Goal: Transaction & Acquisition: Purchase product/service

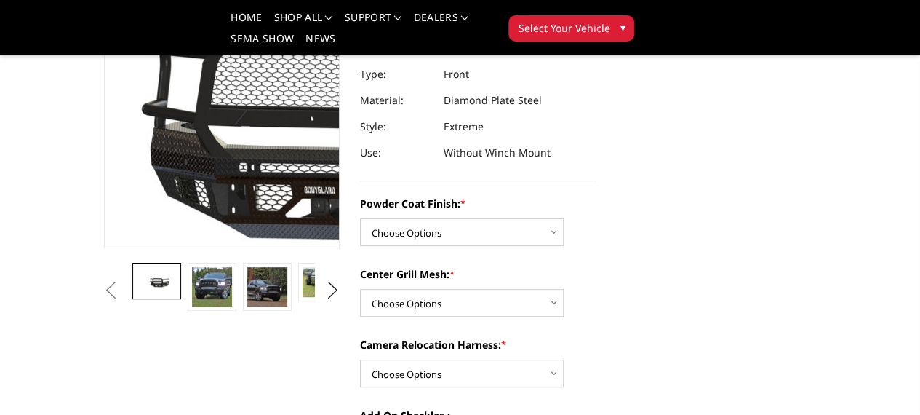
scroll to position [218, 0]
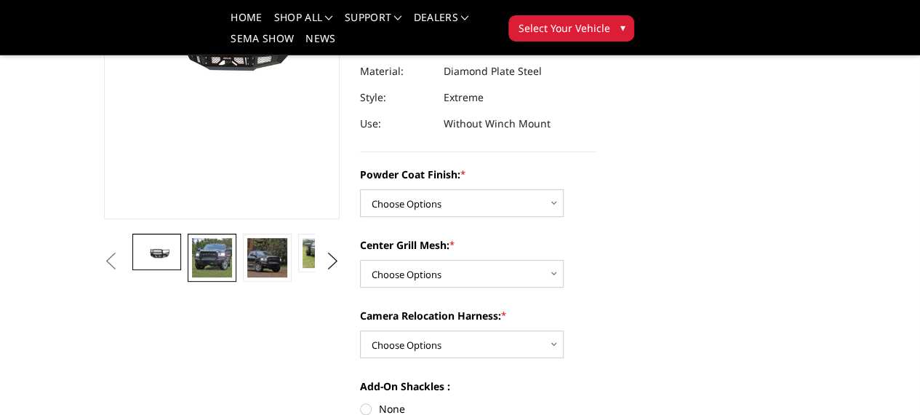
click at [192, 277] on img at bounding box center [211, 257] width 39 height 39
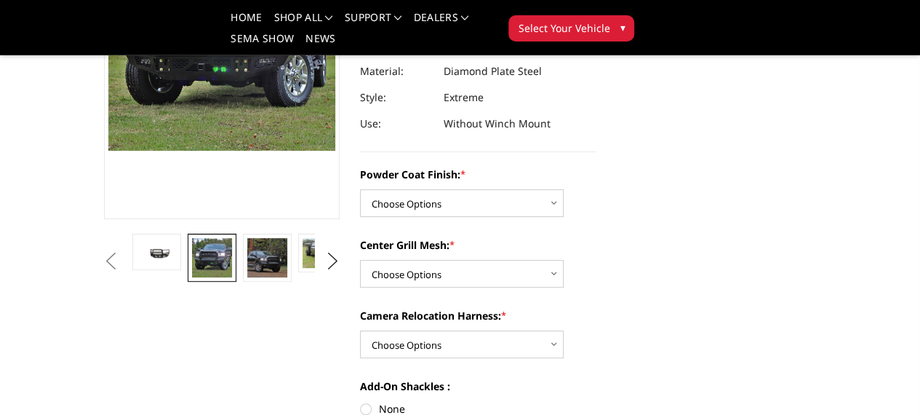
scroll to position [134, 0]
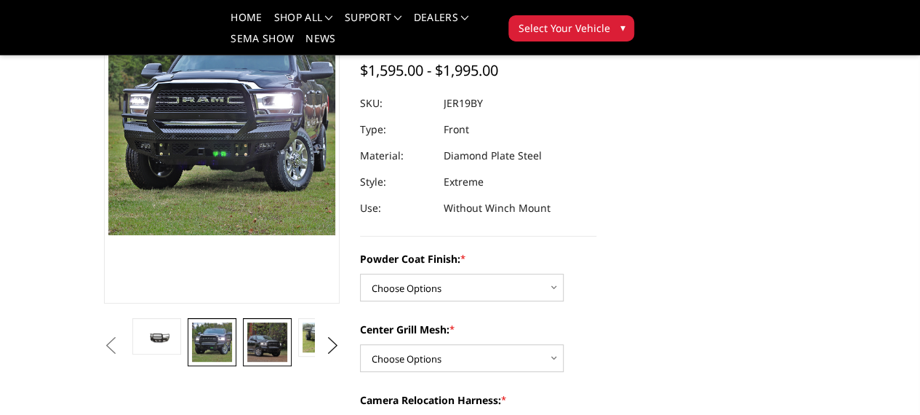
click at [247, 361] on img at bounding box center [266, 341] width 39 height 39
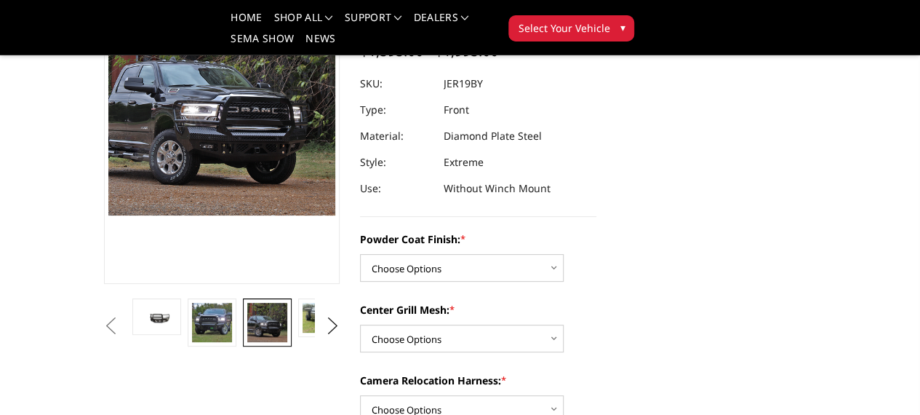
scroll to position [207, 0]
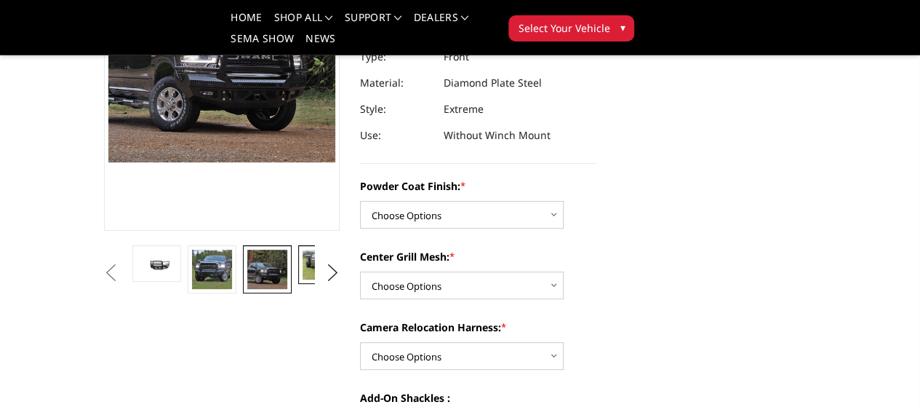
click at [303, 279] on img at bounding box center [322, 264] width 39 height 30
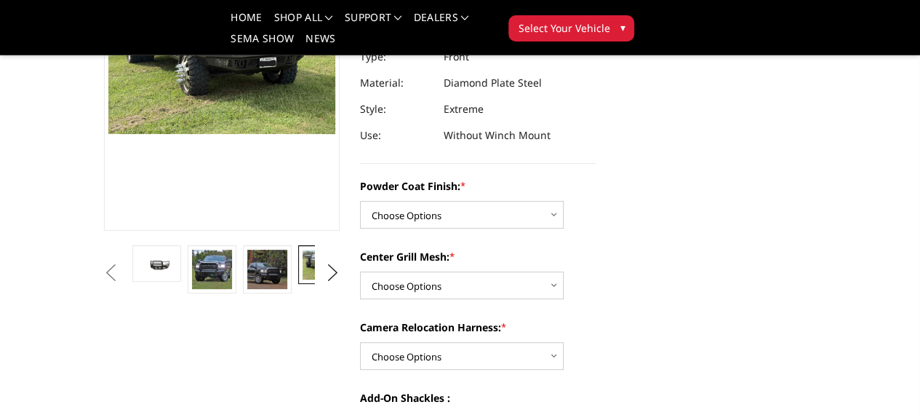
scroll to position [246, 0]
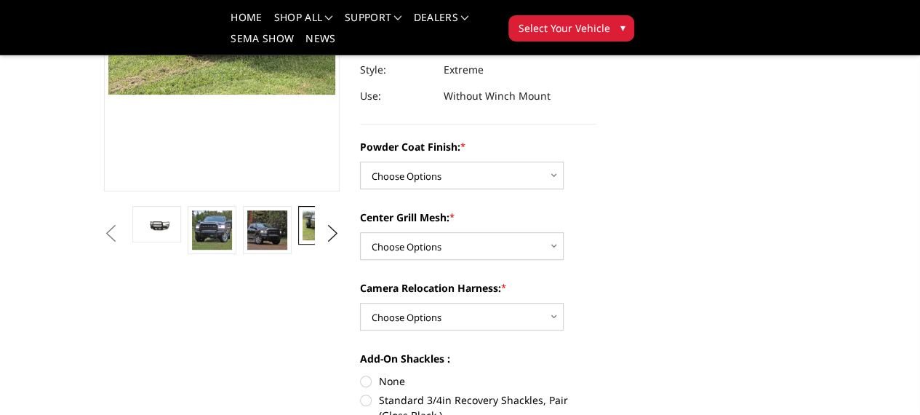
click at [358, 240] on img at bounding box center [377, 225] width 39 height 30
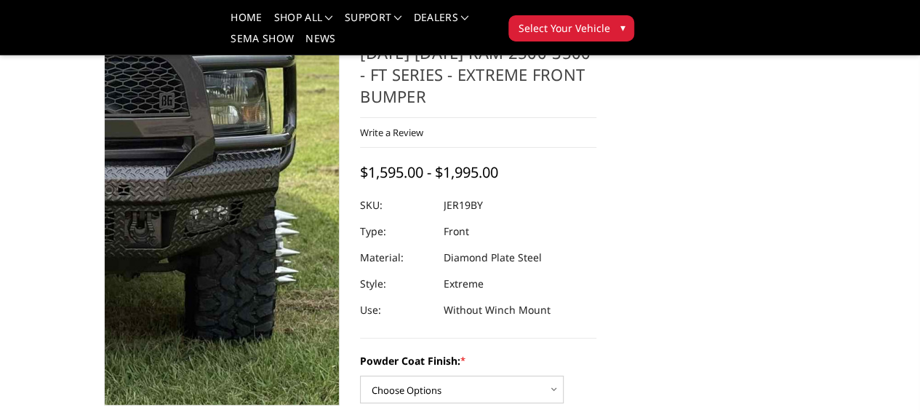
scroll to position [28, 0]
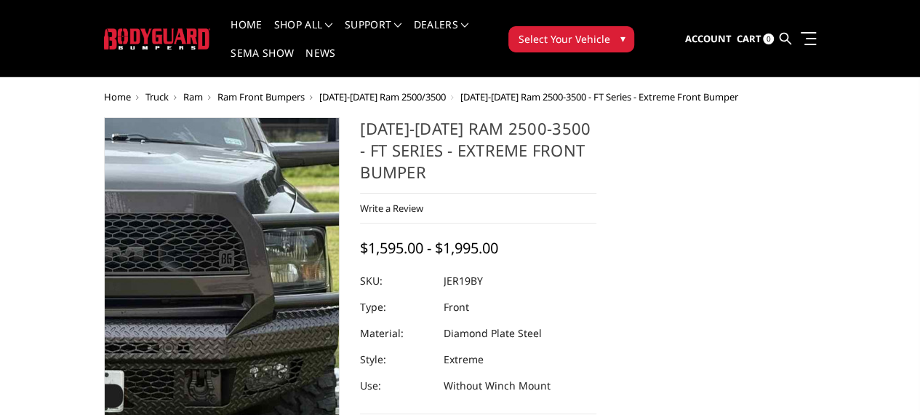
click at [255, 292] on img at bounding box center [112, 318] width 931 height 698
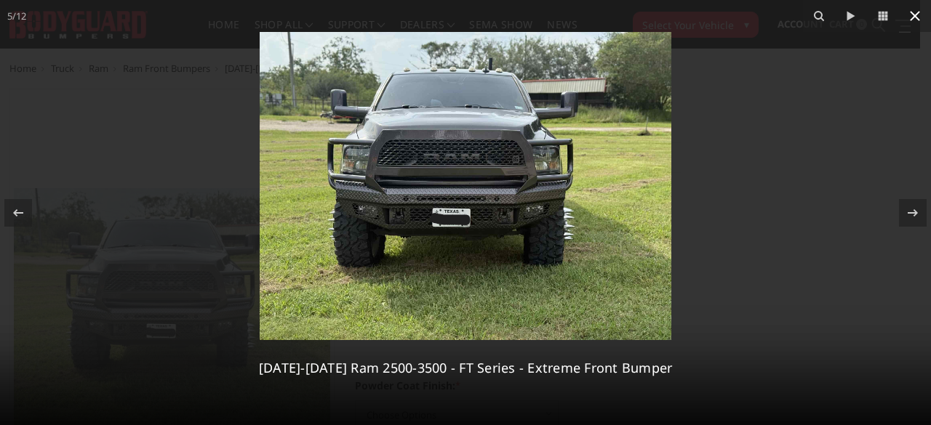
click at [912, 17] on icon at bounding box center [914, 15] width 17 height 17
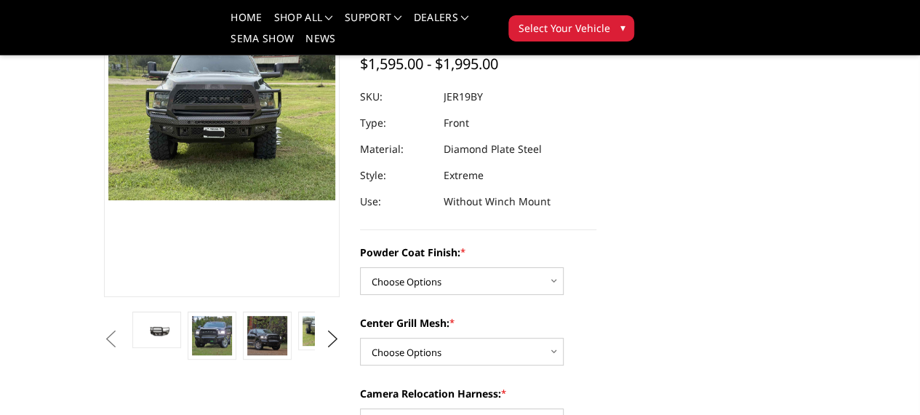
scroll to position [173, 0]
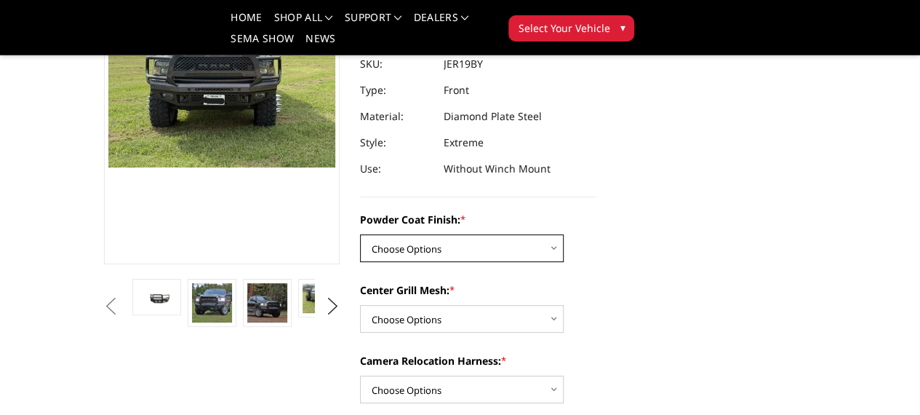
click at [513, 234] on select "Choose Options Bare Metal Gloss Black Powder Coat Textured Black Powder Coat" at bounding box center [462, 248] width 204 height 28
select select "3214"
click at [360, 234] on select "Choose Options Bare Metal Gloss Black Powder Coat Textured Black Powder Coat" at bounding box center [462, 248] width 204 height 28
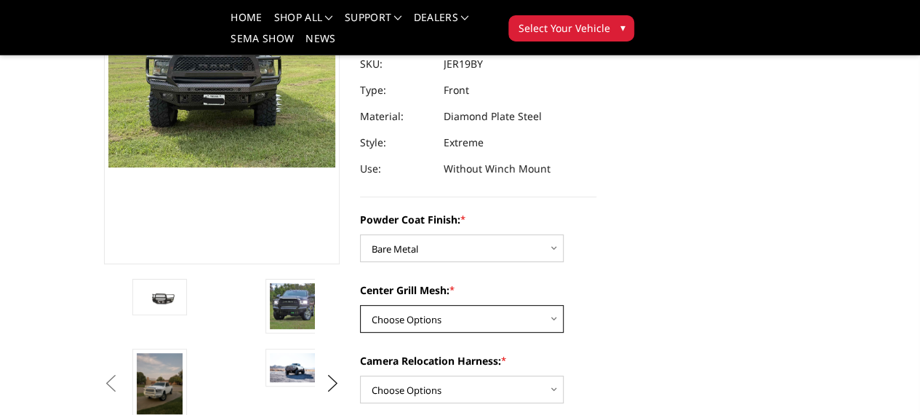
click at [497, 305] on select "Choose Options WITH Expanded Metal in Center Grill WITHOUT Expanded Metal in Ce…" at bounding box center [462, 319] width 204 height 28
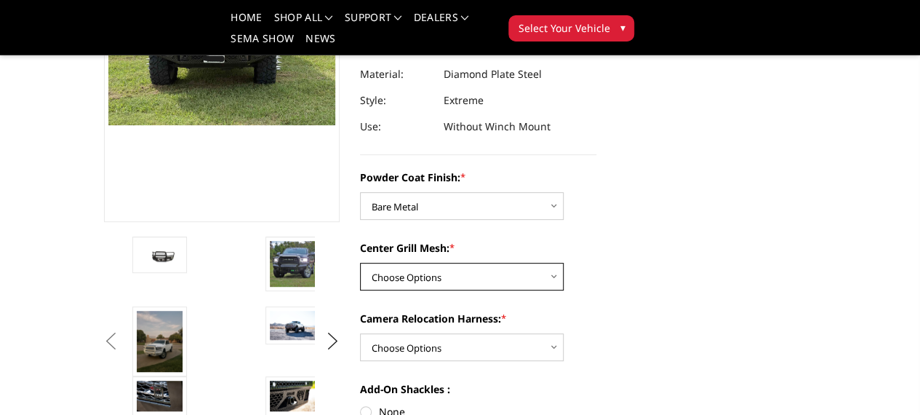
scroll to position [246, 0]
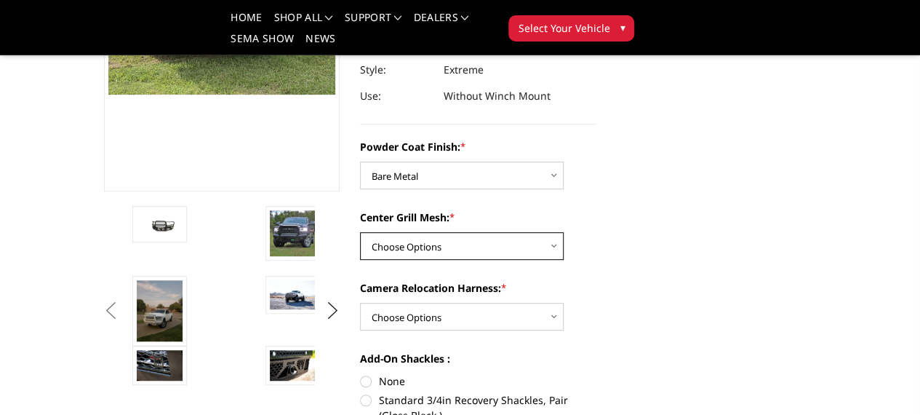
click at [495, 232] on select "Choose Options WITH Expanded Metal in Center Grill WITHOUT Expanded Metal in Ce…" at bounding box center [462, 246] width 204 height 28
select select "3217"
click at [360, 232] on select "Choose Options WITH Expanded Metal in Center Grill WITHOUT Expanded Metal in Ce…" at bounding box center [462, 246] width 204 height 28
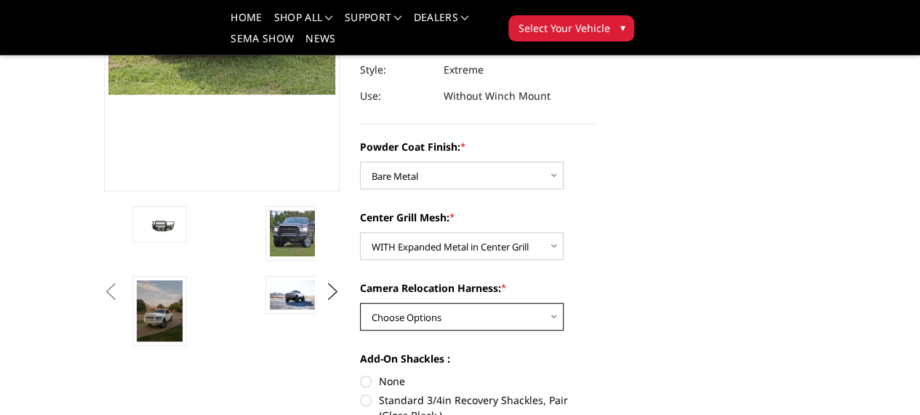
click at [474, 303] on select "Choose Options WITH Camera Relocation Harness WITHOUT Camera Relocation Harness" at bounding box center [462, 317] width 204 height 28
select select "3220"
click at [360, 303] on select "Choose Options WITH Camera Relocation Harness WITHOUT Camera Relocation Harness" at bounding box center [462, 317] width 204 height 28
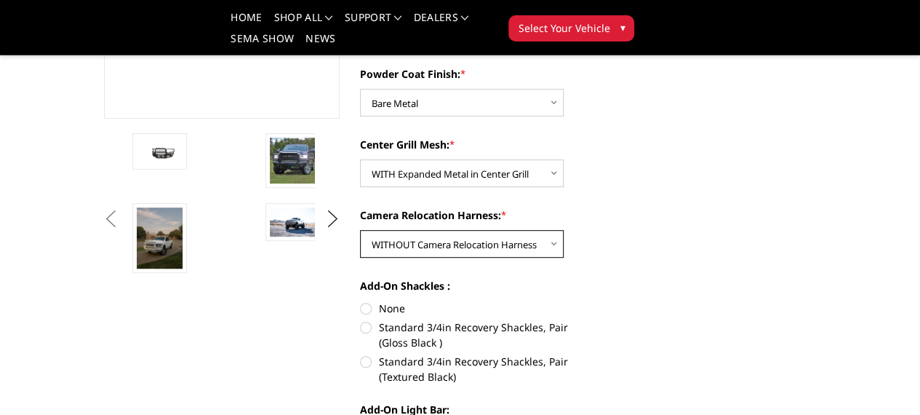
scroll to position [391, 0]
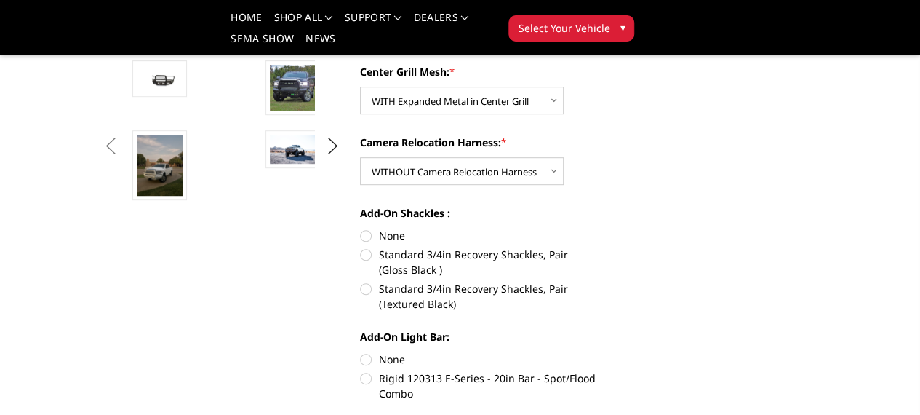
click at [361, 228] on label "None" at bounding box center [478, 235] width 236 height 15
click at [361, 228] on input "None" at bounding box center [360, 228] width 1 height 1
radio input "true"
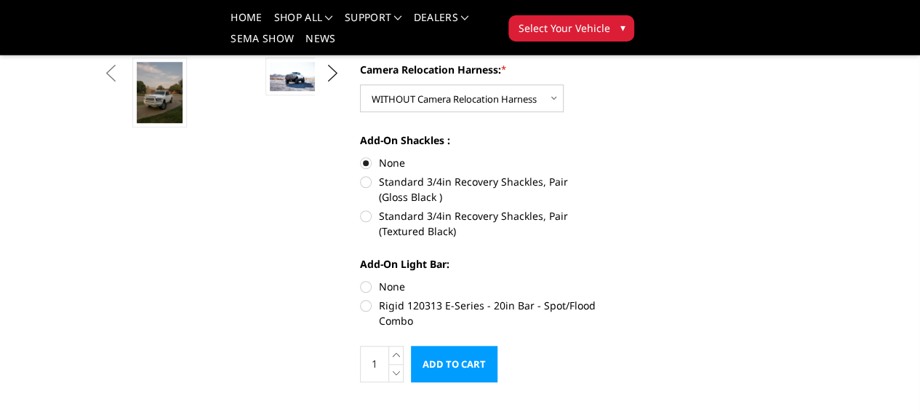
click at [363, 279] on label "None" at bounding box center [478, 286] width 236 height 15
click at [361, 279] on input "None" at bounding box center [360, 279] width 1 height 1
radio input "true"
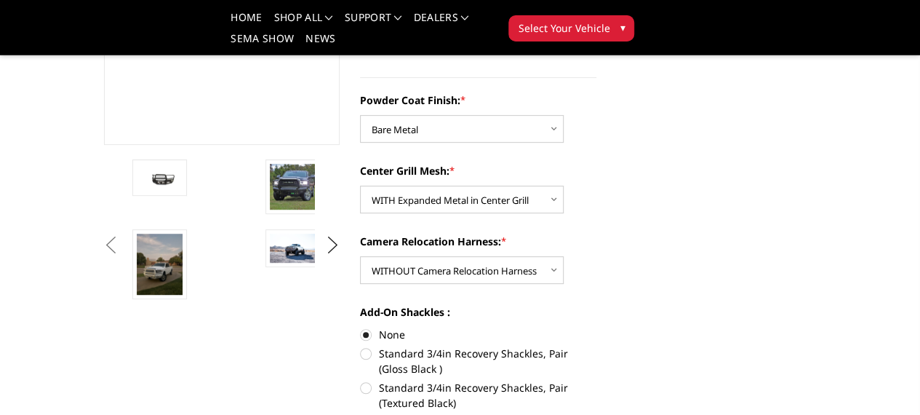
scroll to position [364, 0]
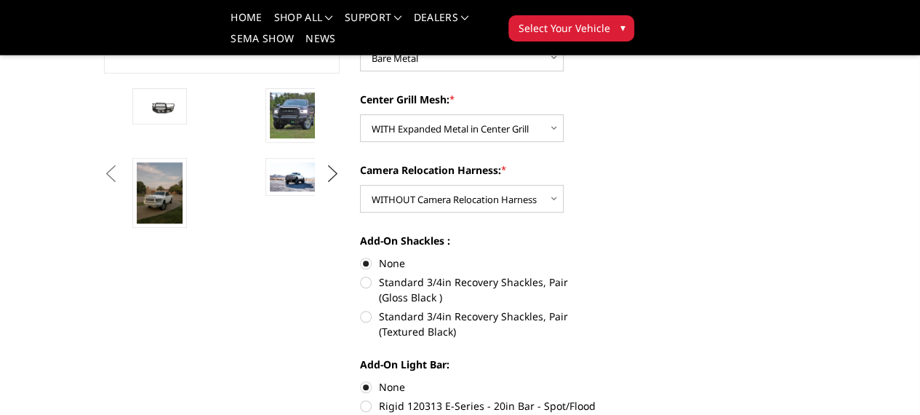
click at [331, 185] on button "Next" at bounding box center [332, 174] width 22 height 22
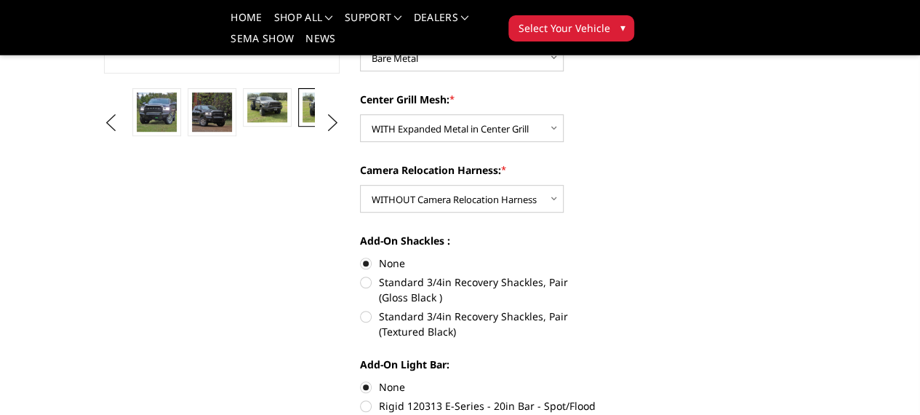
click at [358, 145] on img at bounding box center [377, 118] width 39 height 52
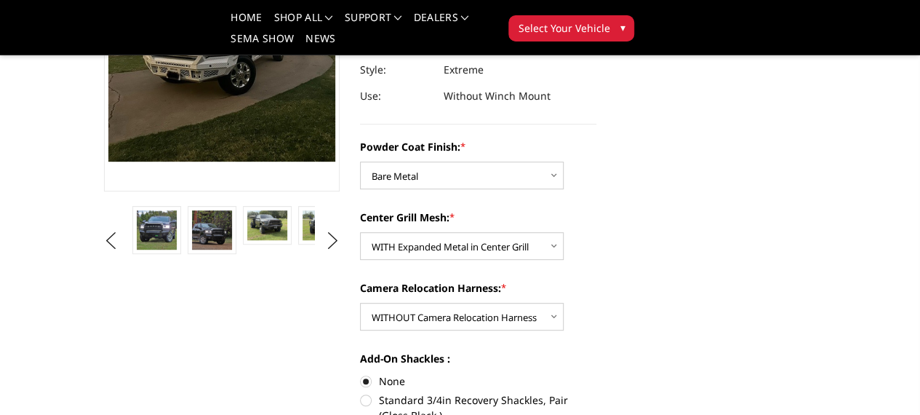
scroll to position [291, 0]
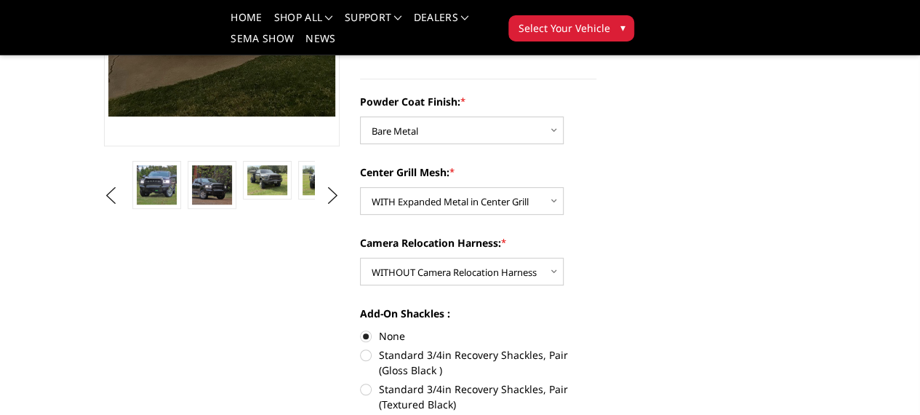
click at [361, 347] on label "Standard 3/4in Recovery Shackles, Pair (Gloss Black )" at bounding box center [478, 362] width 236 height 31
click at [596, 329] on input "Standard 3/4in Recovery Shackles, Pair (Gloss Black )" at bounding box center [596, 328] width 1 height 1
radio input "true"
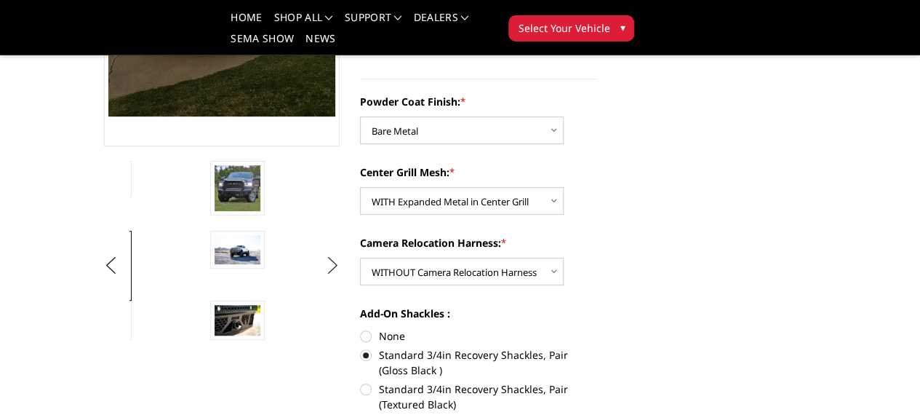
click at [326, 276] on button "Next" at bounding box center [332, 266] width 22 height 22
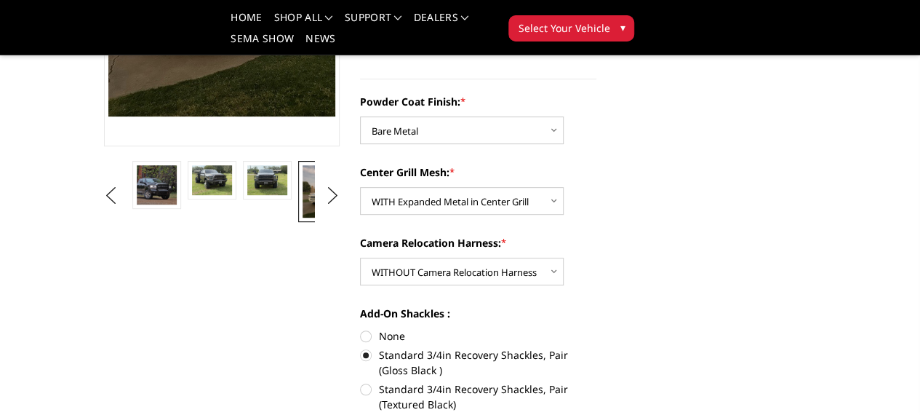
click at [358, 191] on img at bounding box center [377, 179] width 39 height 25
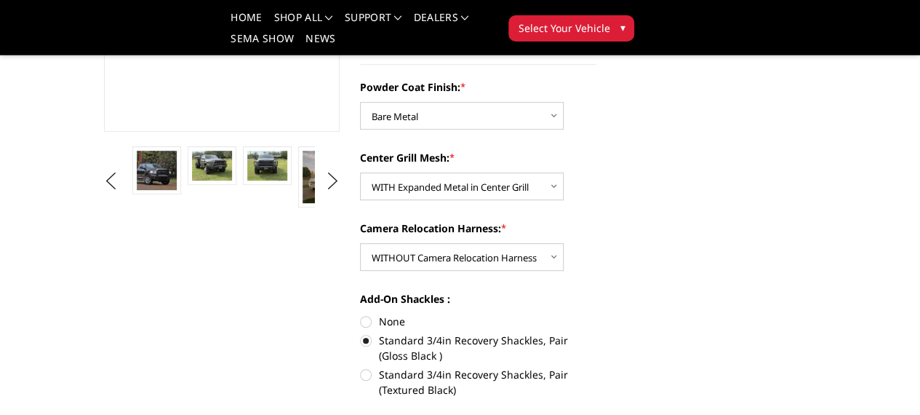
scroll to position [329, 0]
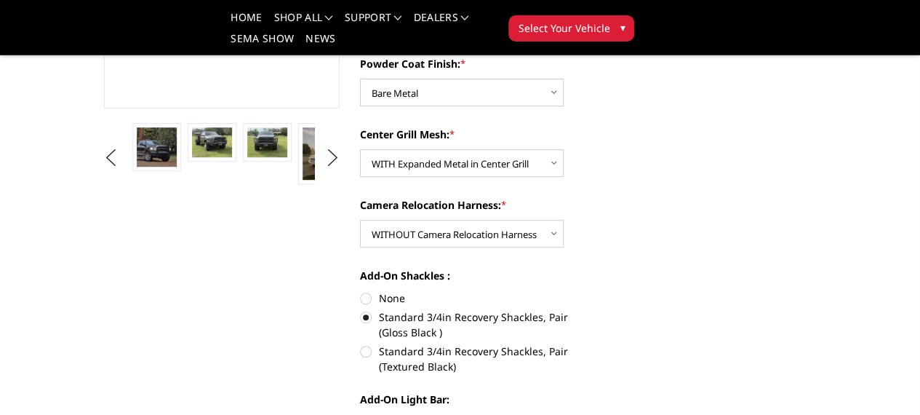
click at [360, 290] on label "None" at bounding box center [478, 297] width 236 height 15
click at [360, 290] on input "None" at bounding box center [360, 290] width 1 height 1
radio input "true"
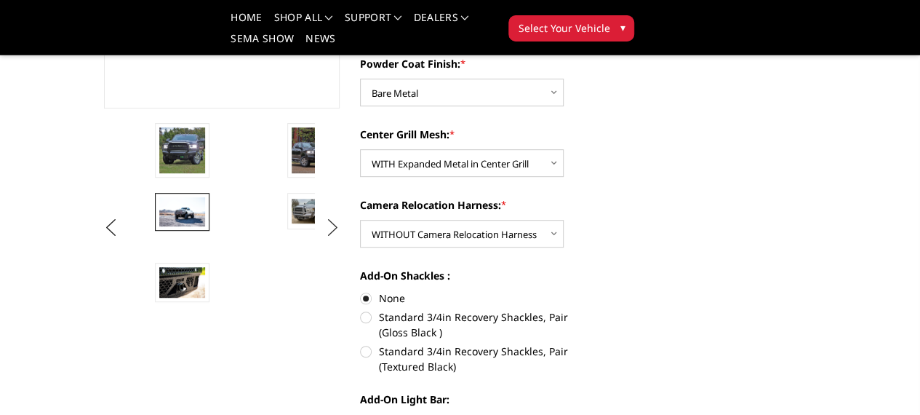
click at [330, 239] on button "Next" at bounding box center [332, 228] width 22 height 22
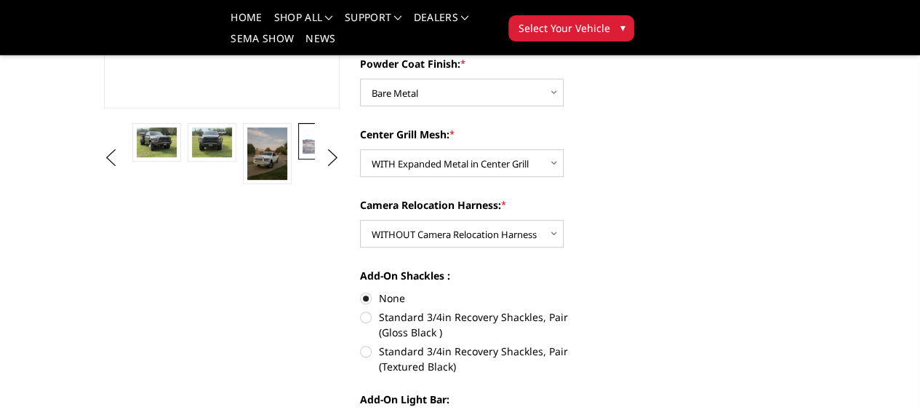
click at [358, 151] on img at bounding box center [377, 140] width 39 height 21
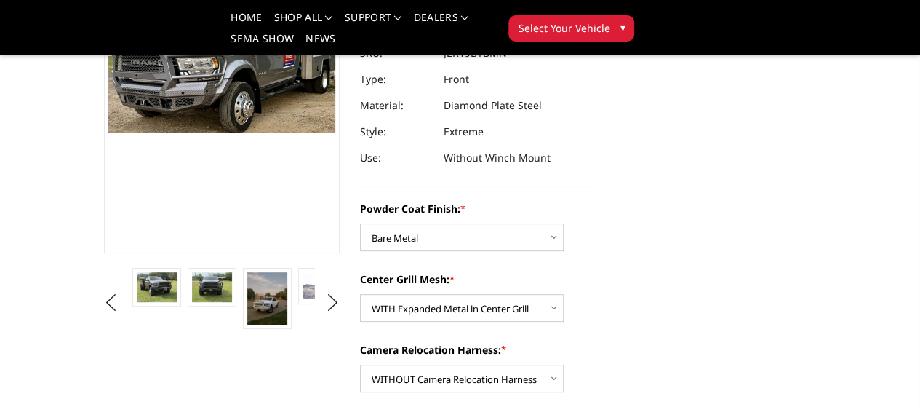
scroll to position [183, 0]
click at [247, 325] on img at bounding box center [266, 299] width 39 height 52
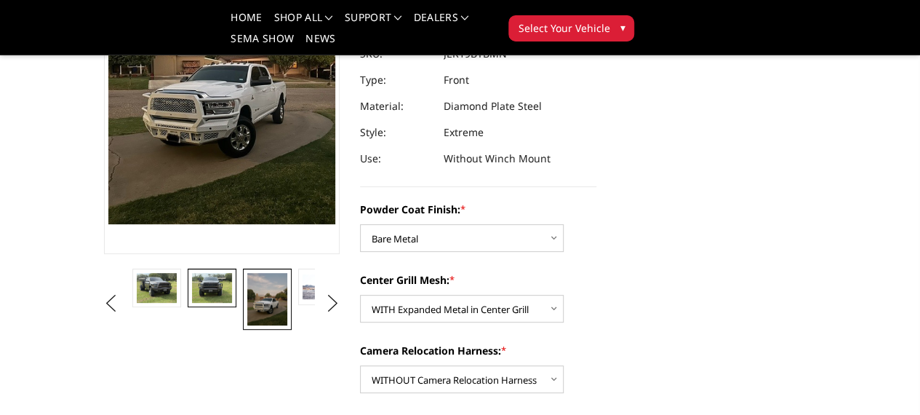
click at [192, 303] on img at bounding box center [211, 288] width 39 height 30
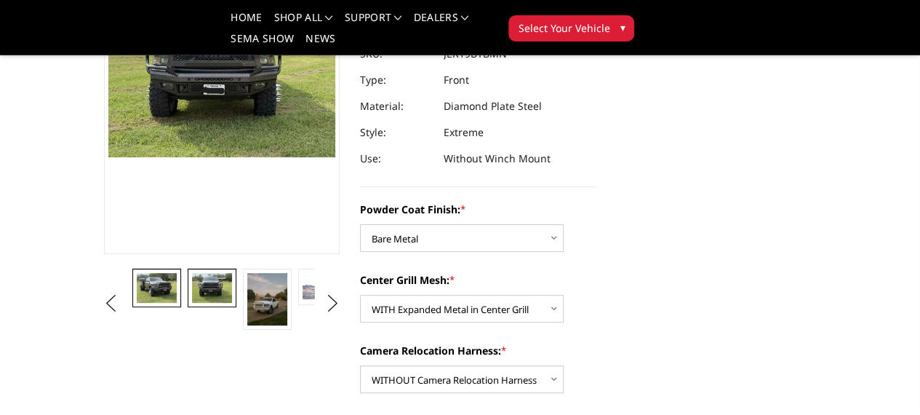
click at [137, 303] on img at bounding box center [156, 288] width 39 height 30
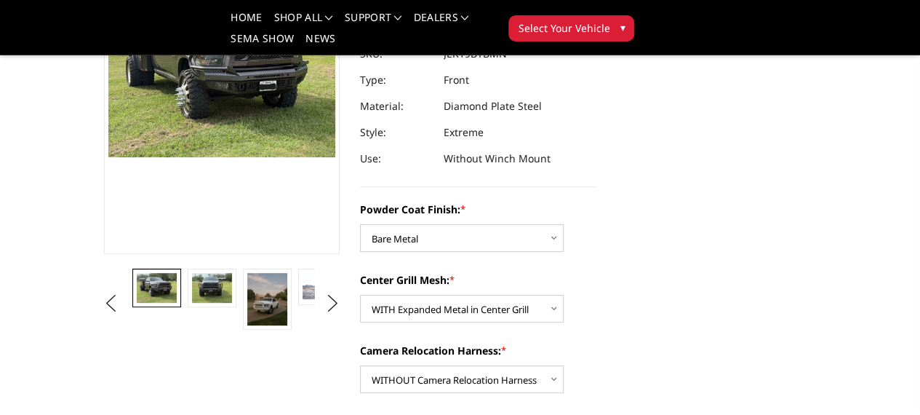
click at [358, 297] on img at bounding box center [377, 286] width 39 height 21
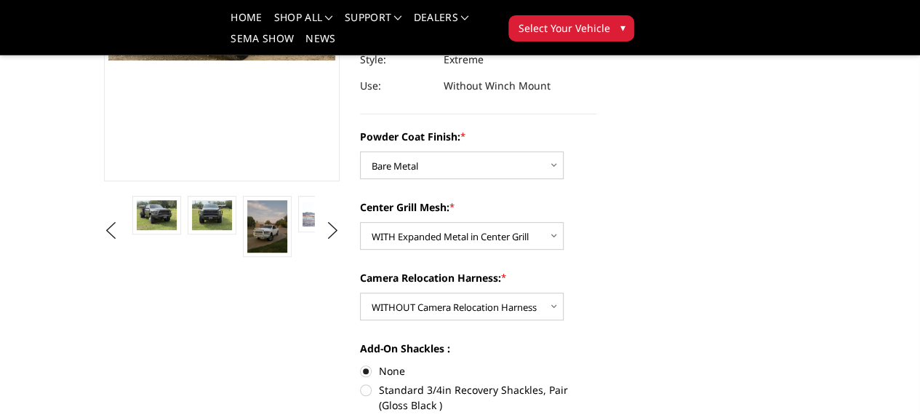
scroll to position [289, 0]
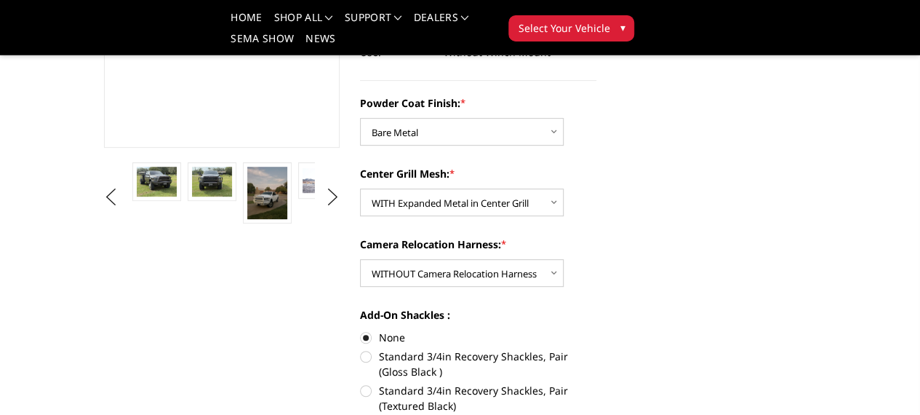
click at [362, 383] on label "Standard 3/4in Recovery Shackles, Pair (Textured Black)" at bounding box center [478, 398] width 236 height 31
click at [596, 349] on input "Standard 3/4in Recovery Shackles, Pair (Textured Black)" at bounding box center [596, 348] width 1 height 1
radio input "true"
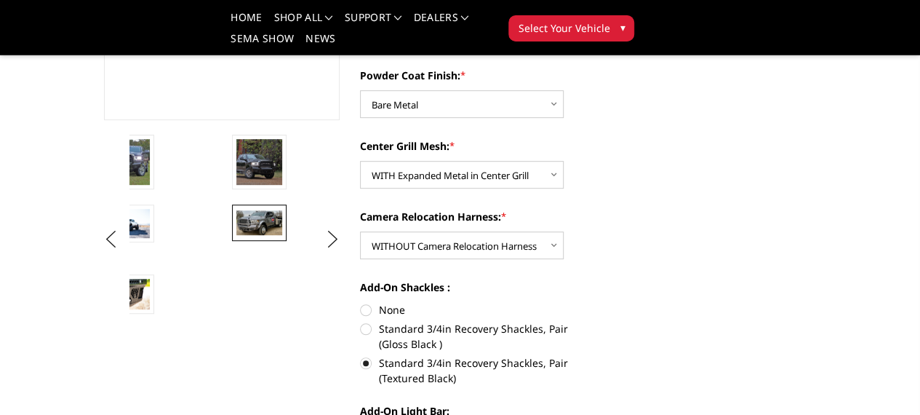
scroll to position [436, 0]
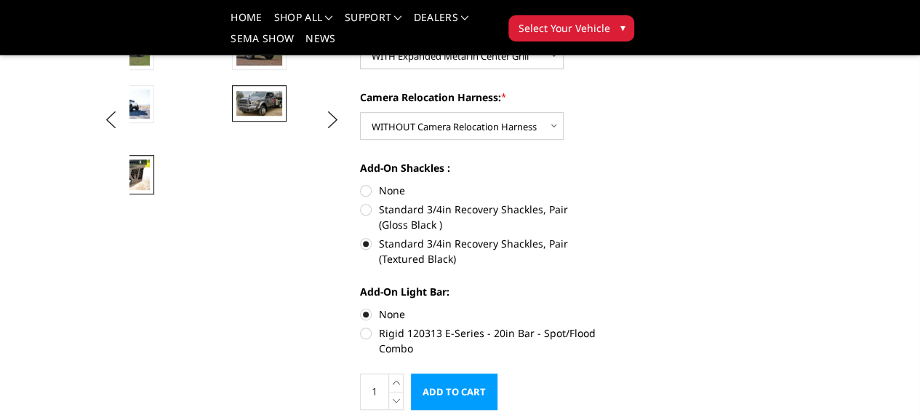
click at [150, 183] on img at bounding box center [127, 174] width 46 height 31
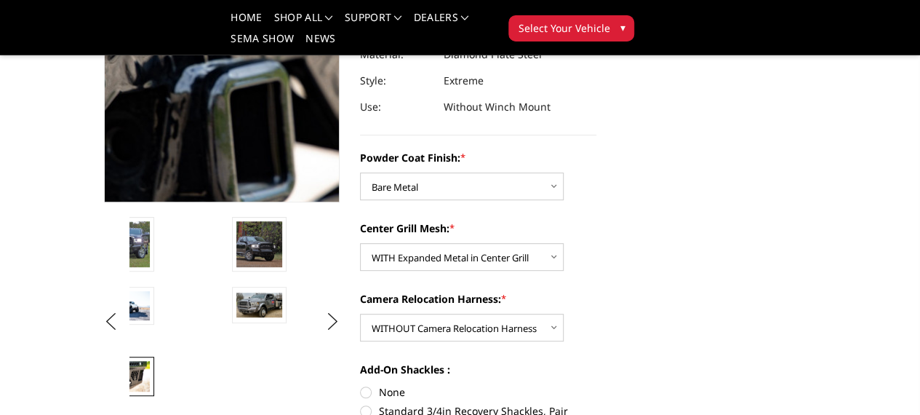
scroll to position [291, 0]
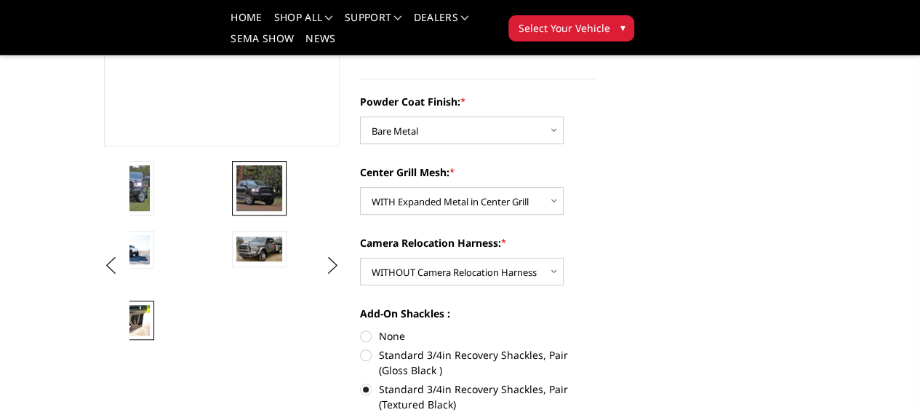
click at [236, 211] on img at bounding box center [259, 188] width 46 height 46
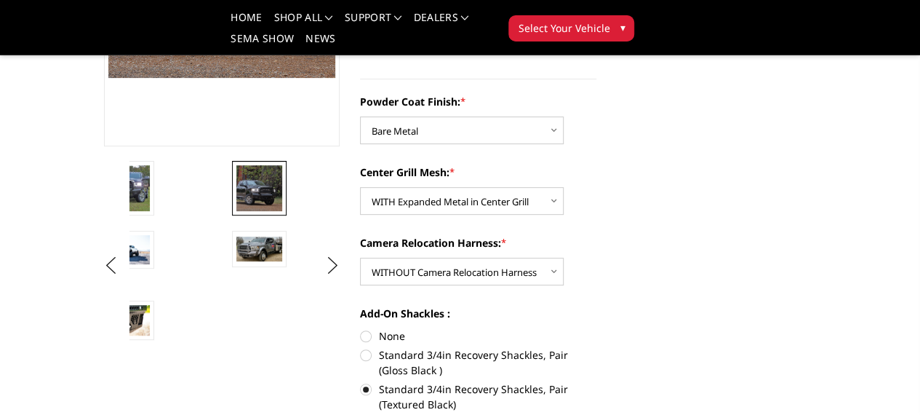
scroll to position [237, 0]
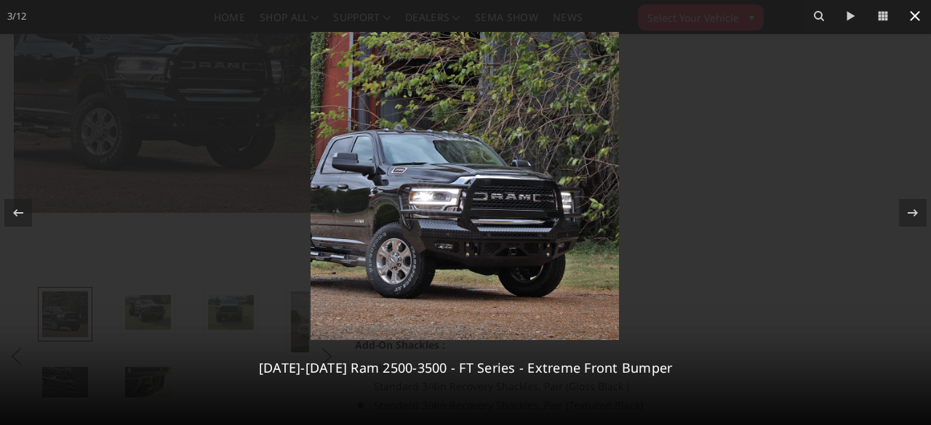
click at [911, 17] on icon at bounding box center [914, 15] width 17 height 17
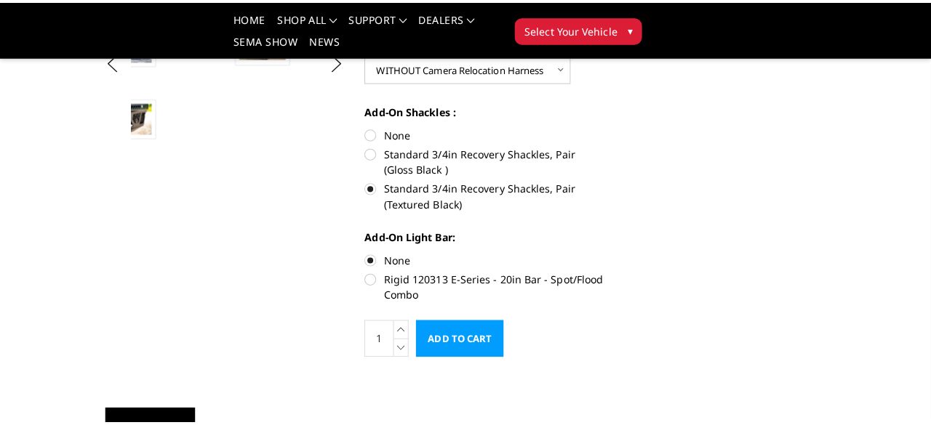
scroll to position [509, 0]
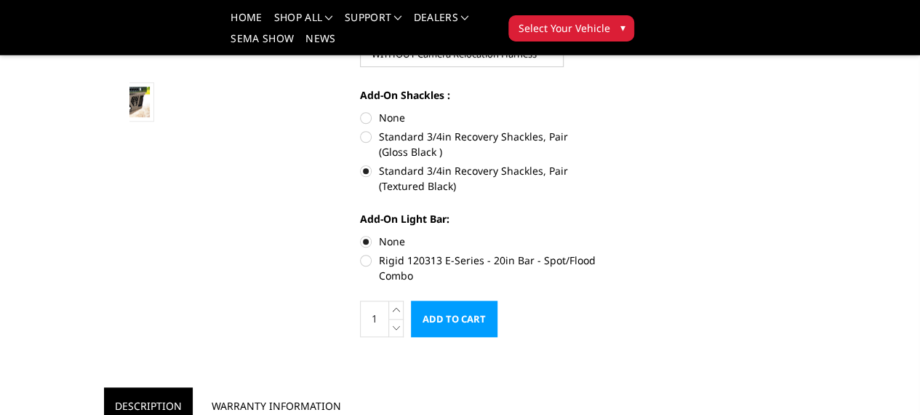
click at [474, 300] on input "Add to Cart" at bounding box center [454, 318] width 87 height 36
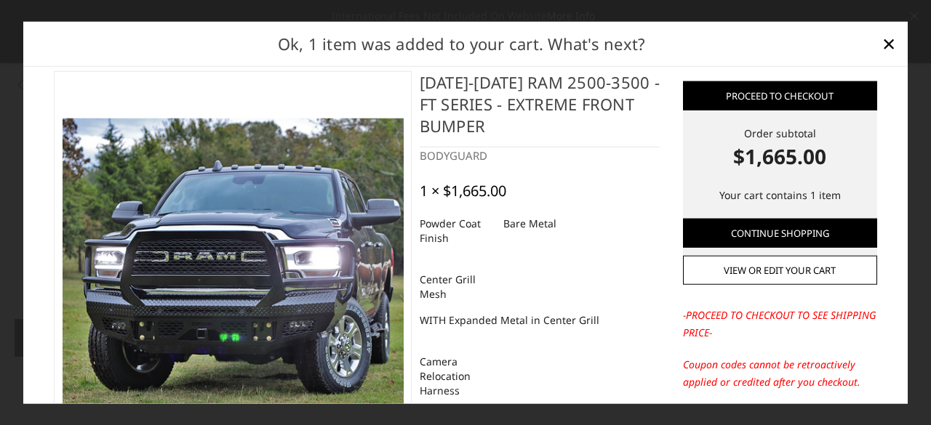
scroll to position [0, 0]
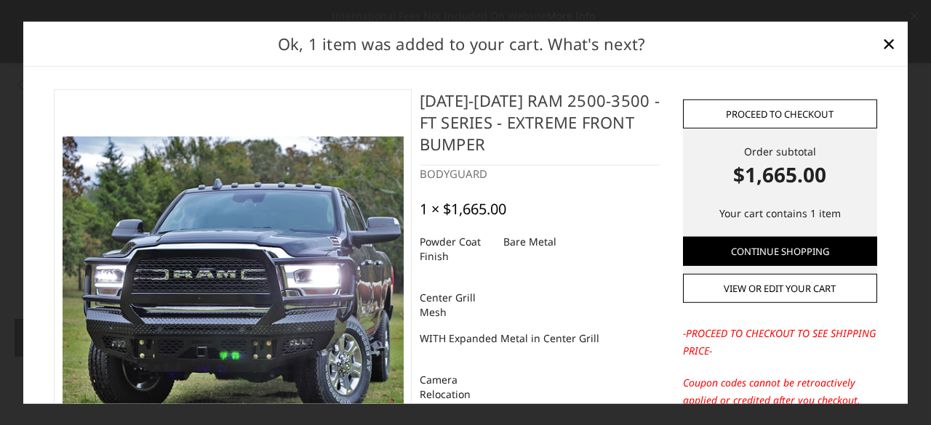
click at [779, 116] on link "Proceed to checkout" at bounding box center [780, 114] width 194 height 29
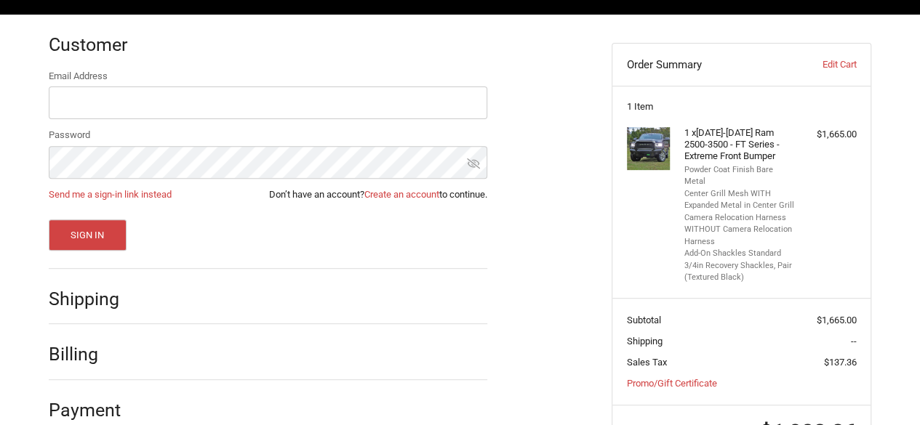
scroll to position [181, 0]
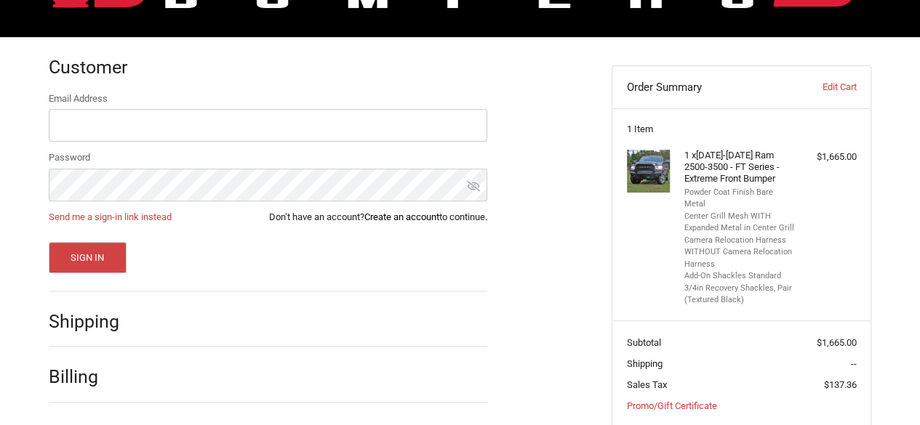
click at [409, 215] on link "Create an account" at bounding box center [401, 217] width 75 height 11
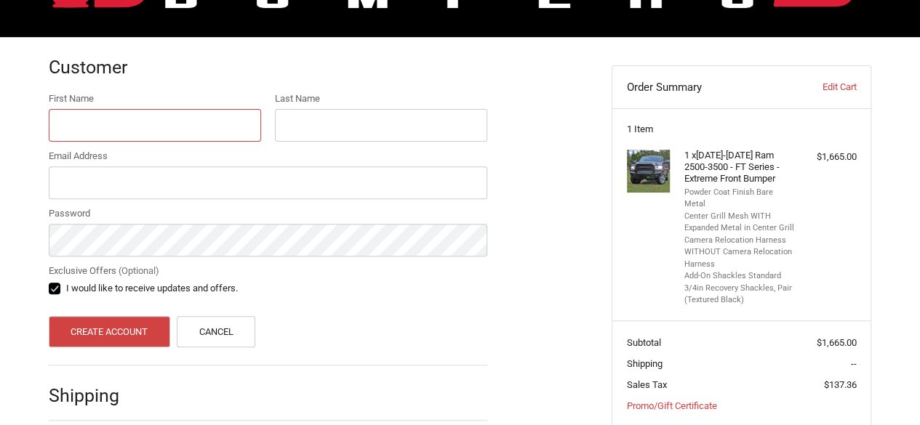
click at [217, 125] on input "First Name" at bounding box center [155, 125] width 212 height 33
type input "[PERSON_NAME]"
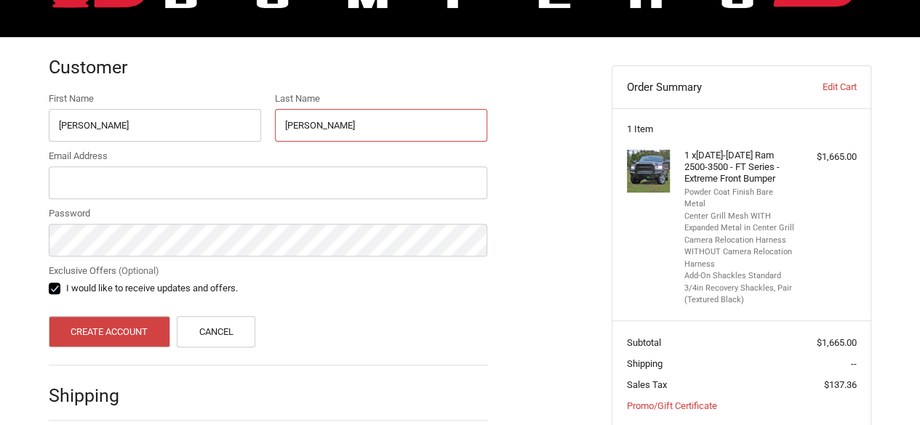
type input "[PERSON_NAME]"
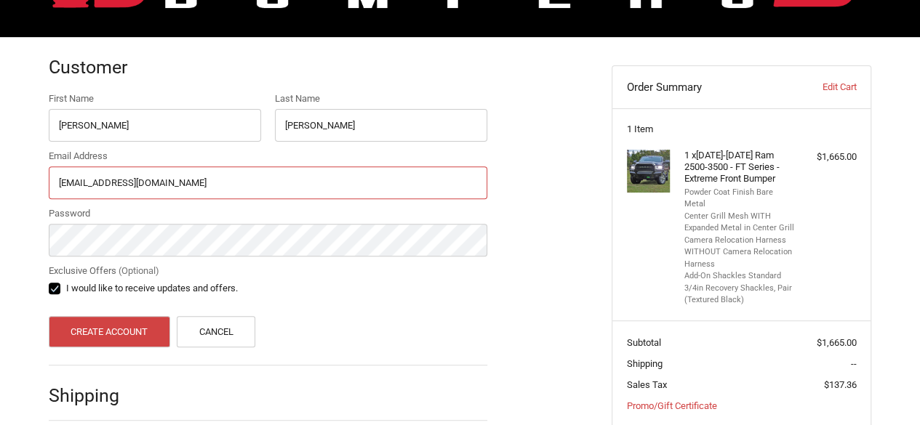
type input "[EMAIL_ADDRESS][DOMAIN_NAME]"
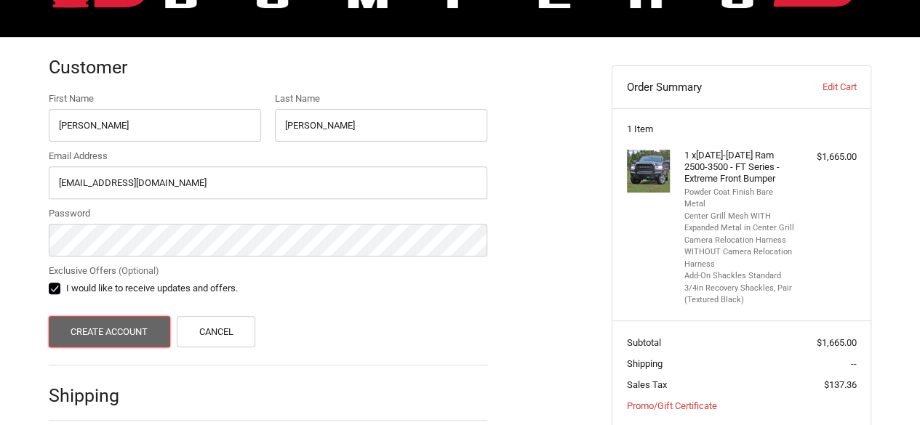
click at [113, 329] on button "Create Account" at bounding box center [109, 331] width 121 height 31
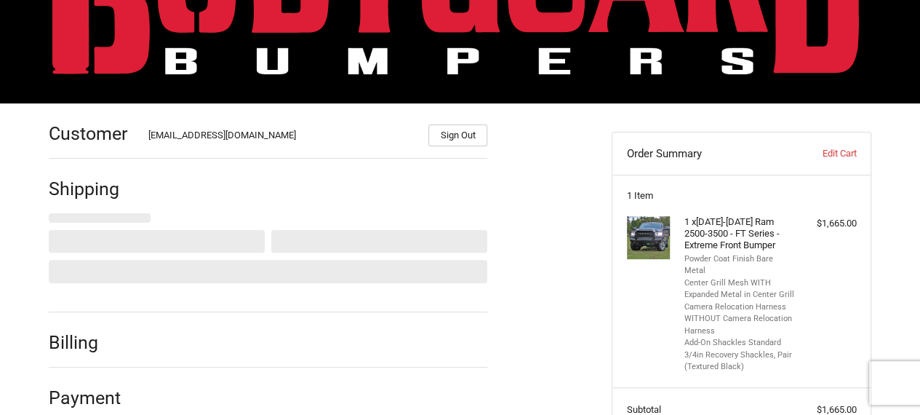
select select "US"
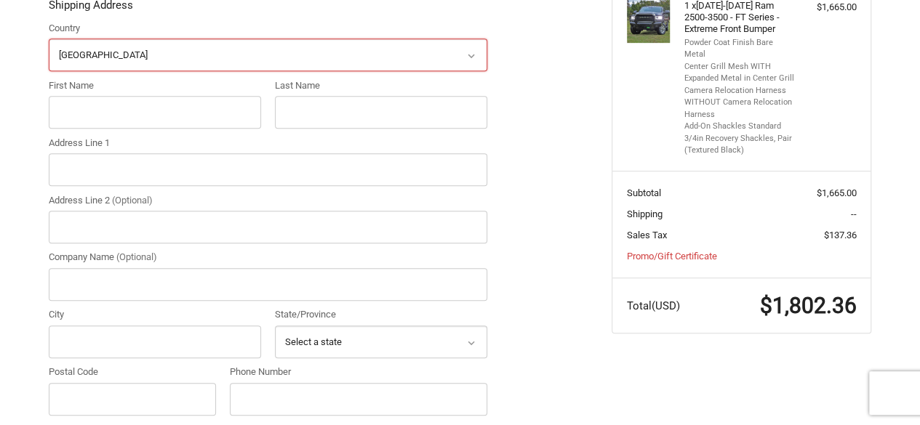
scroll to position [333, 0]
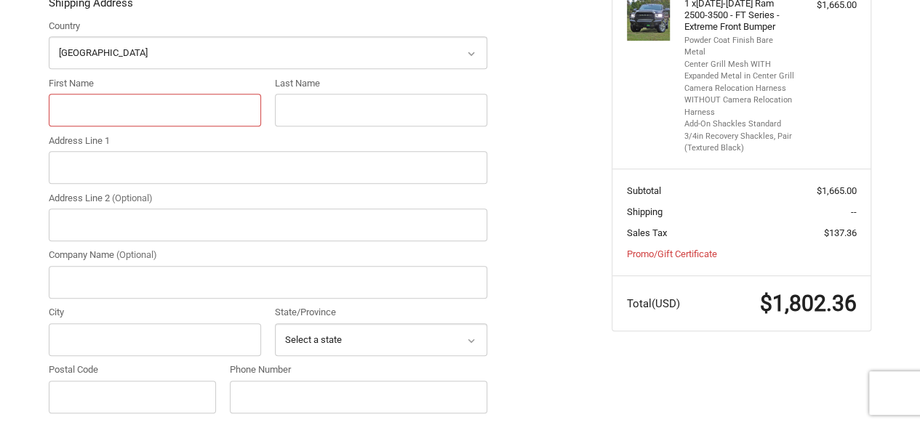
click at [68, 111] on input "First Name" at bounding box center [155, 110] width 212 height 33
type input "Ricky"
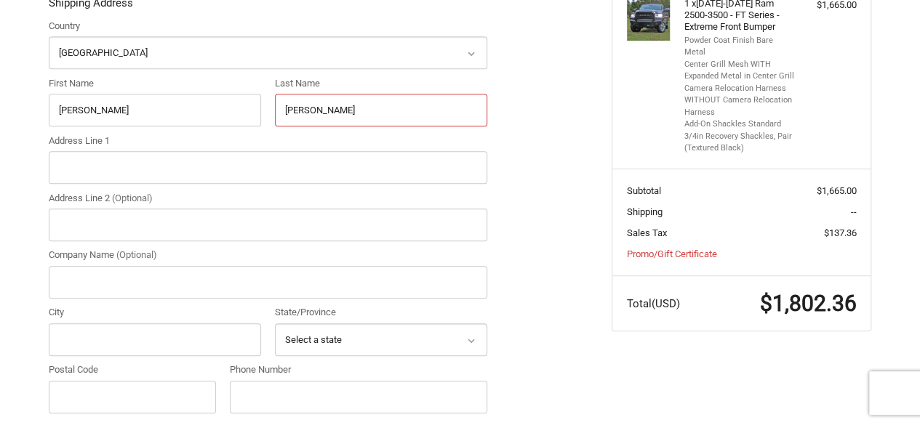
type input "Franco Jr"
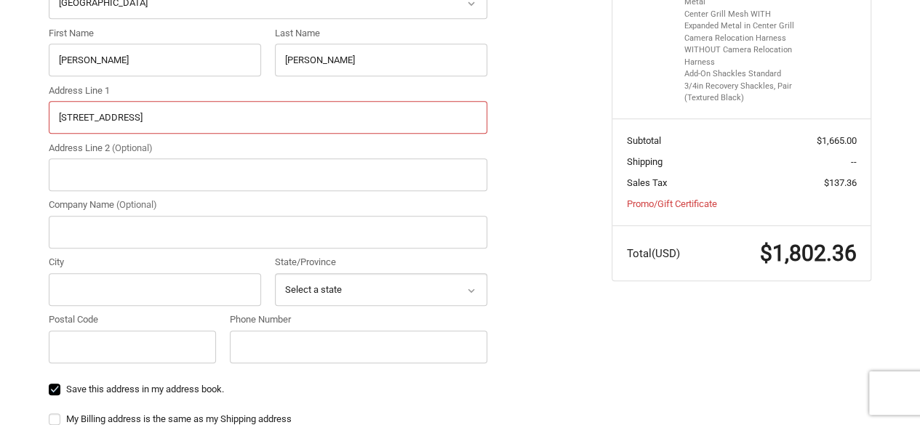
scroll to position [406, 0]
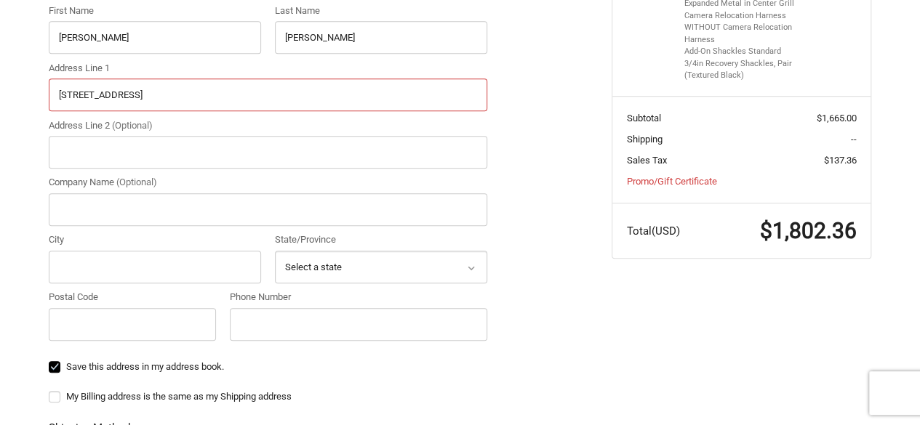
type input "2192 Goat Creek Road"
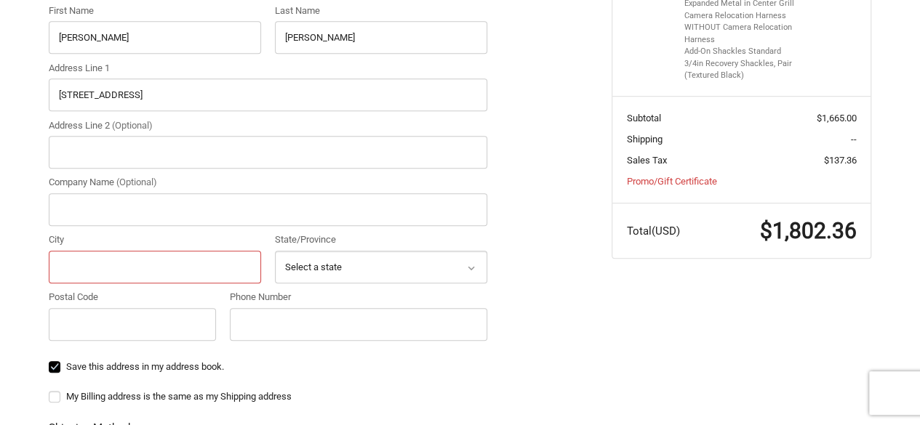
click at [97, 273] on input "City" at bounding box center [155, 267] width 212 height 33
type input "kerrville"
select select "TX"
type input "8"
type input "78028"
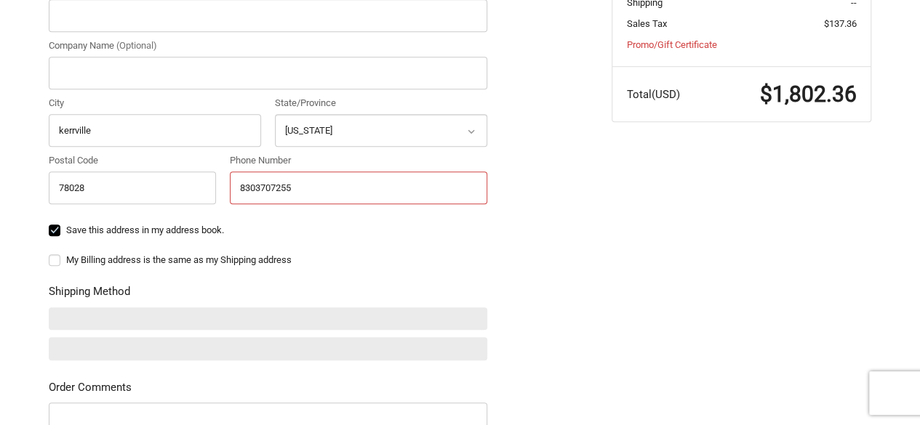
scroll to position [624, 0]
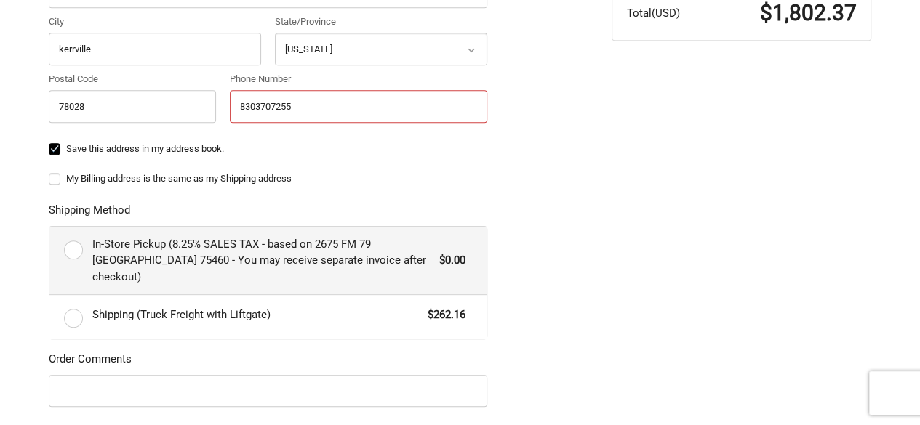
type input "8303707255"
click at [71, 249] on label "In-Store Pickup (8.25% SALES TAX - based on 2675 FM 79 Paris TX 75460 - You may…" at bounding box center [267, 261] width 437 height 68
click at [50, 228] on input "In-Store Pickup (8.25% SALES TAX - based on 2675 FM 79 Paris TX 75460 - You may…" at bounding box center [49, 227] width 1 height 1
radio input "true"
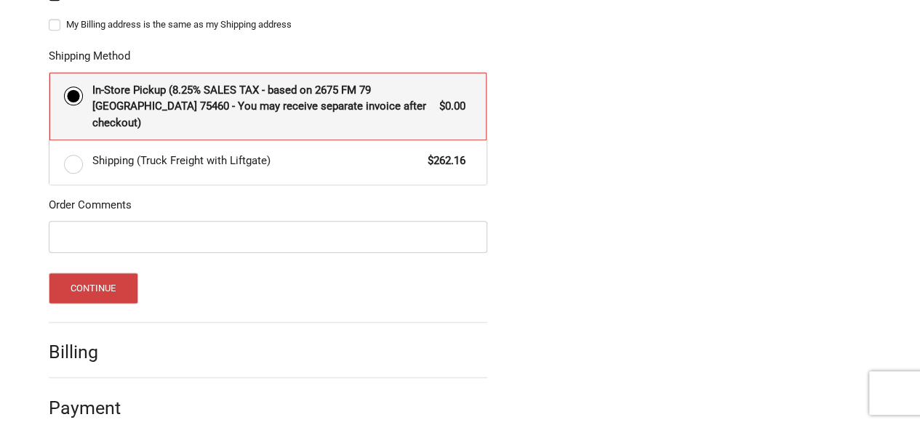
scroll to position [781, 0]
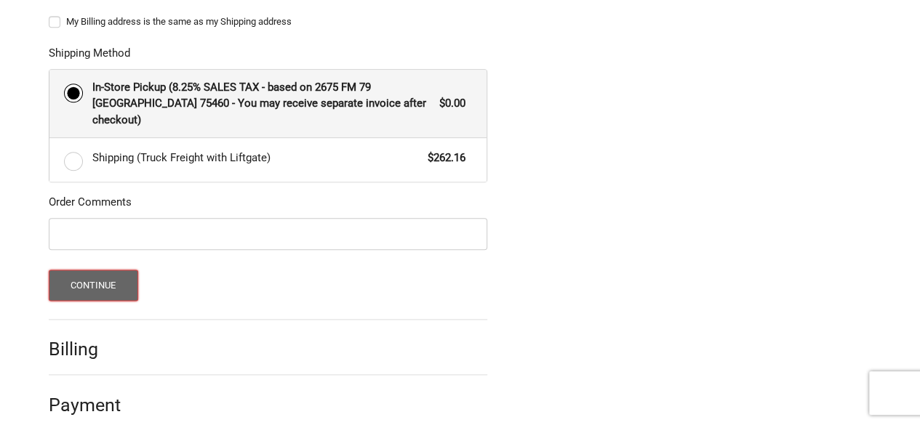
click at [94, 271] on button "Continue" at bounding box center [93, 285] width 89 height 31
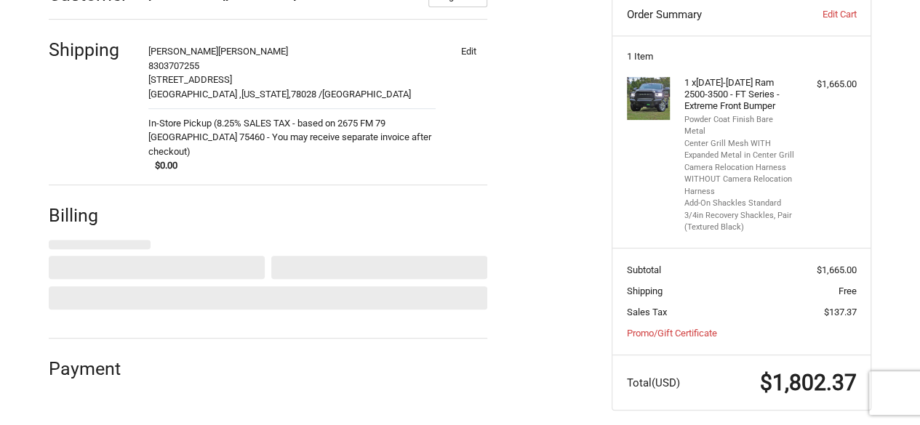
select select "US"
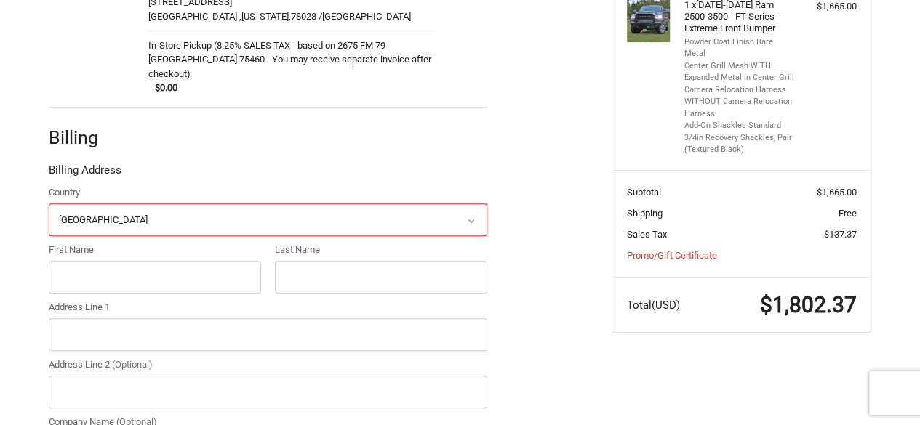
scroll to position [354, 0]
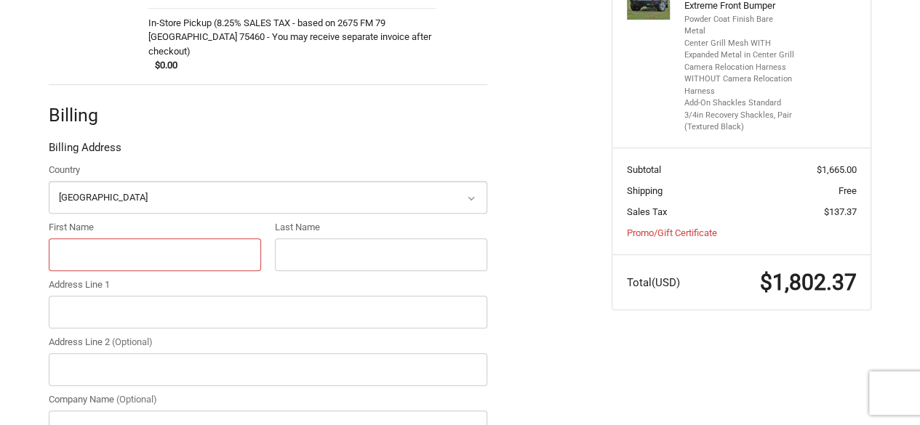
click at [150, 244] on input "First Name" at bounding box center [155, 255] width 212 height 33
type input "Ricky"
click at [337, 251] on input "Last Name" at bounding box center [381, 255] width 212 height 33
type input "Franco Jr"
click at [223, 296] on input "Address Line 1" at bounding box center [268, 312] width 439 height 33
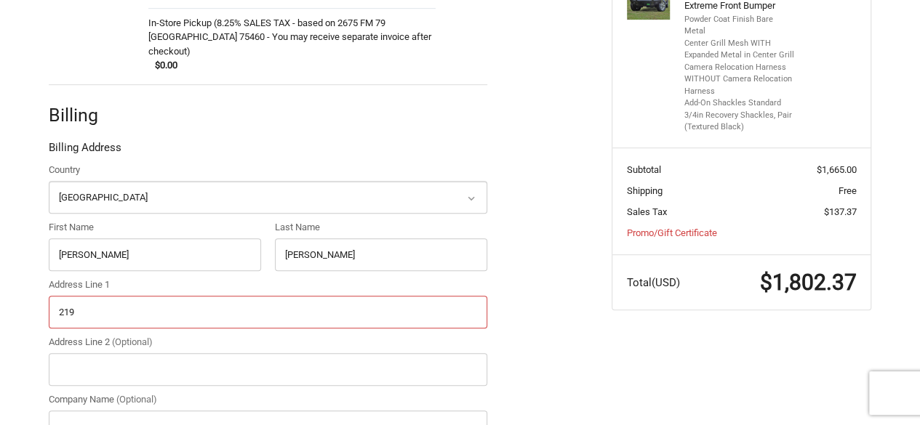
type input "2192 Goat Creek Road"
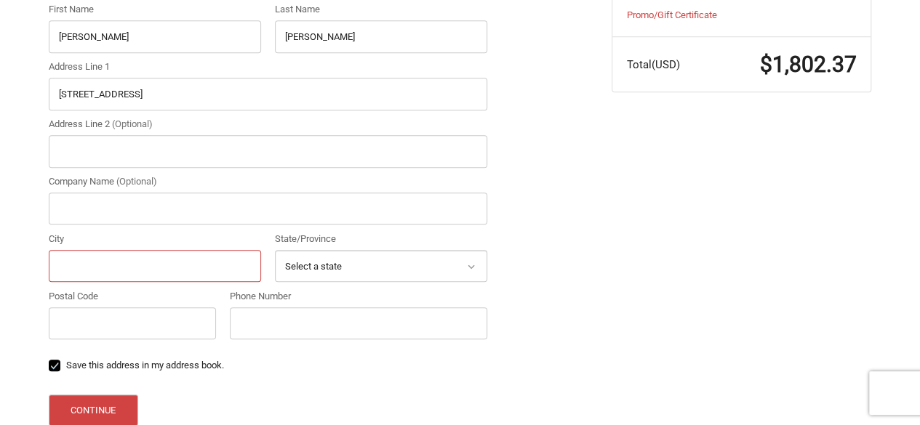
click at [81, 263] on input "City" at bounding box center [155, 266] width 212 height 33
type input "Kerrville"
click at [312, 259] on select "Select a state Alabama Alaska American Samoa Arizona Arkansas Armed Forces Amer…" at bounding box center [381, 266] width 212 height 33
select select "TX"
click at [275, 250] on select "Select a state Alabama Alaska American Samoa Arizona Arkansas Armed Forces Amer…" at bounding box center [381, 266] width 212 height 33
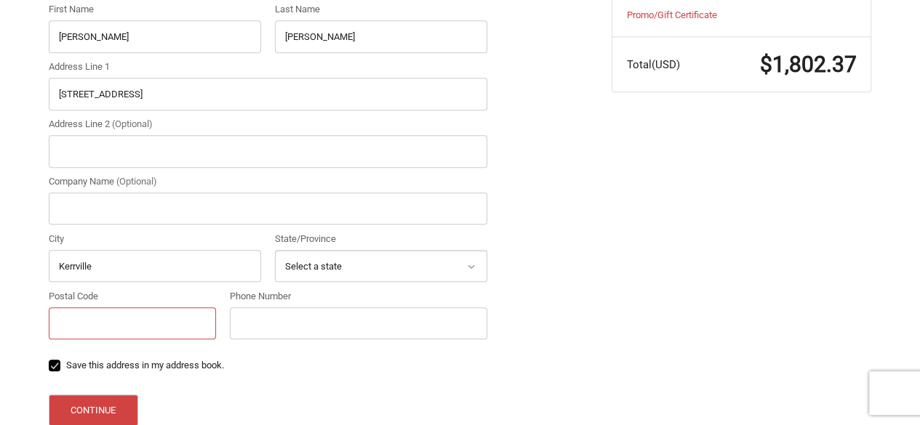
click at [124, 308] on input "Postal Code" at bounding box center [132, 324] width 167 height 33
type input "78028"
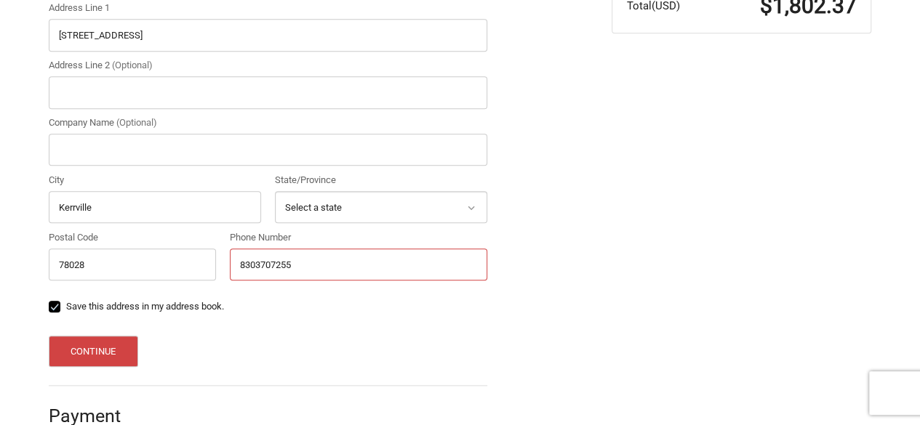
scroll to position [645, 0]
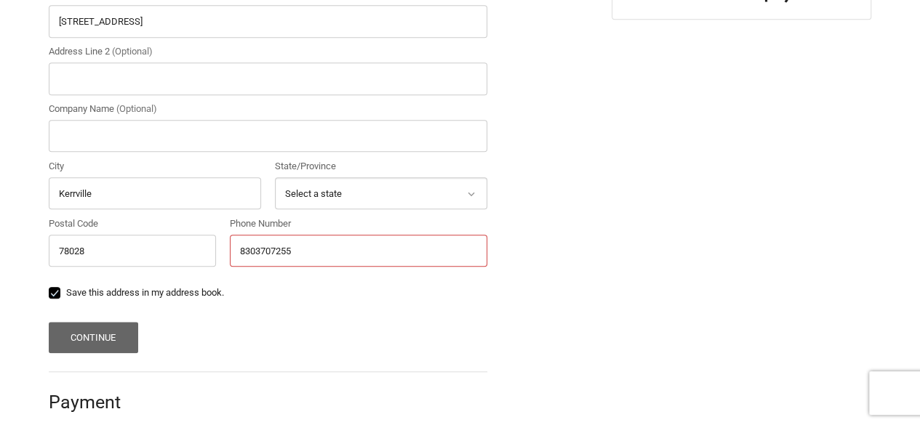
type input "8303707255"
click at [109, 322] on button "Continue" at bounding box center [93, 337] width 89 height 31
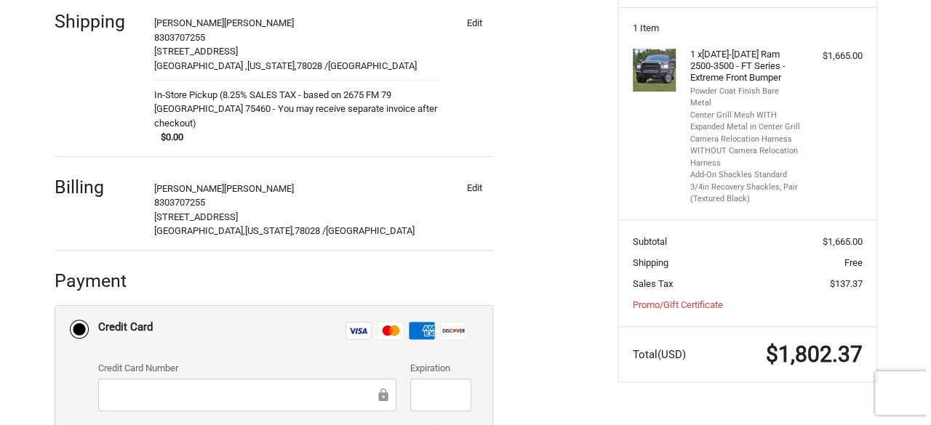
scroll to position [0, 0]
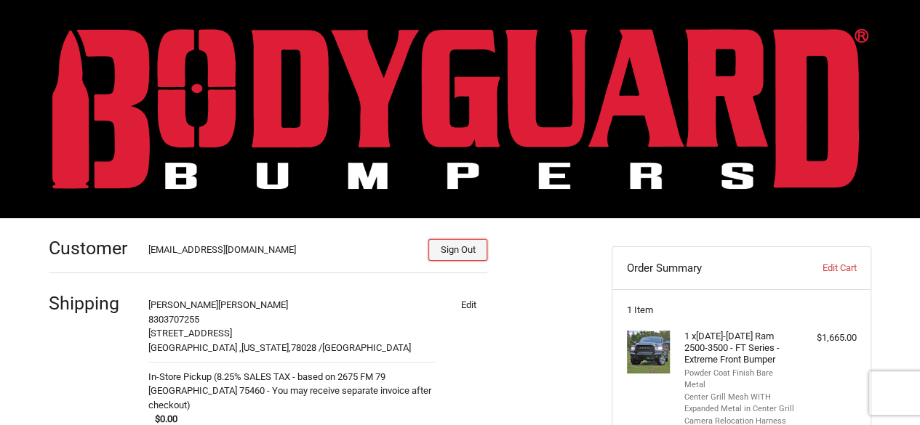
click at [468, 248] on button "Sign Out" at bounding box center [457, 250] width 59 height 22
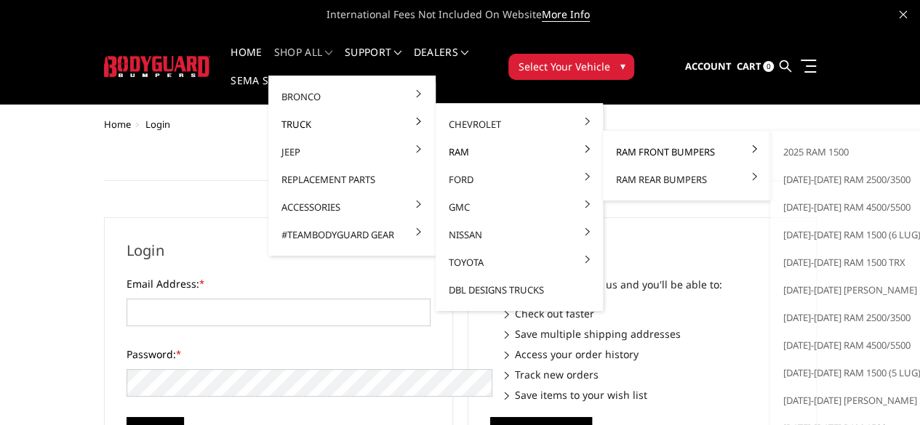
click at [625, 148] on link "Ram Front Bumpers" at bounding box center [687, 152] width 156 height 28
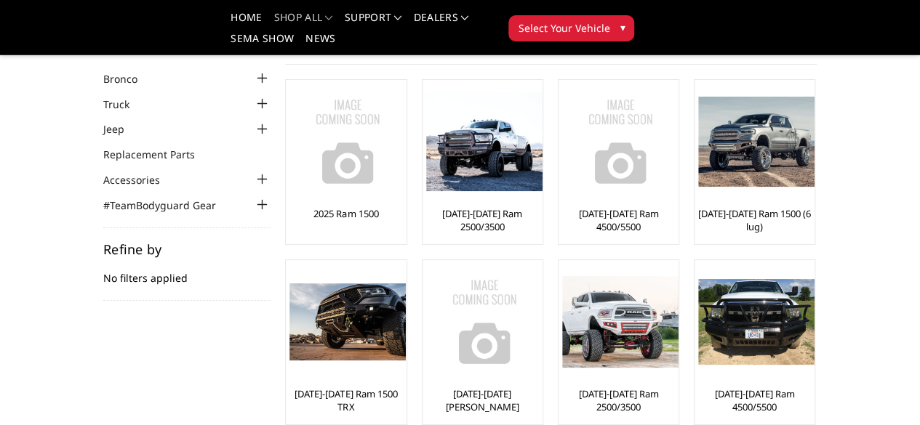
scroll to position [73, 0]
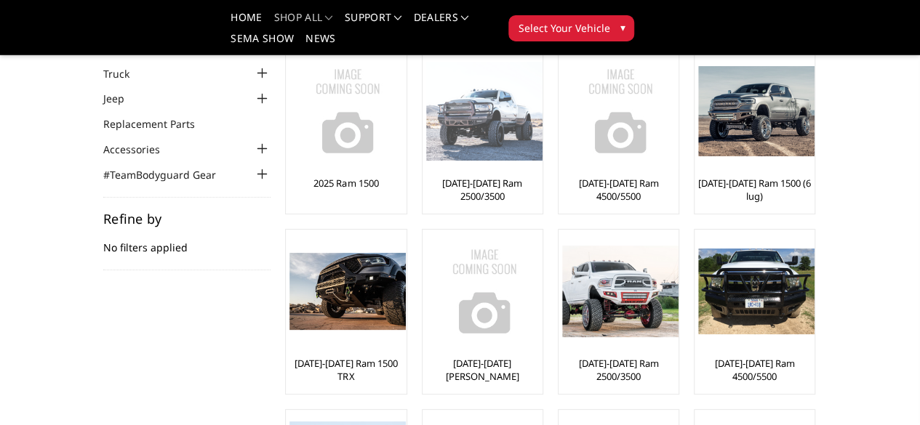
click at [426, 152] on img at bounding box center [484, 112] width 116 height 100
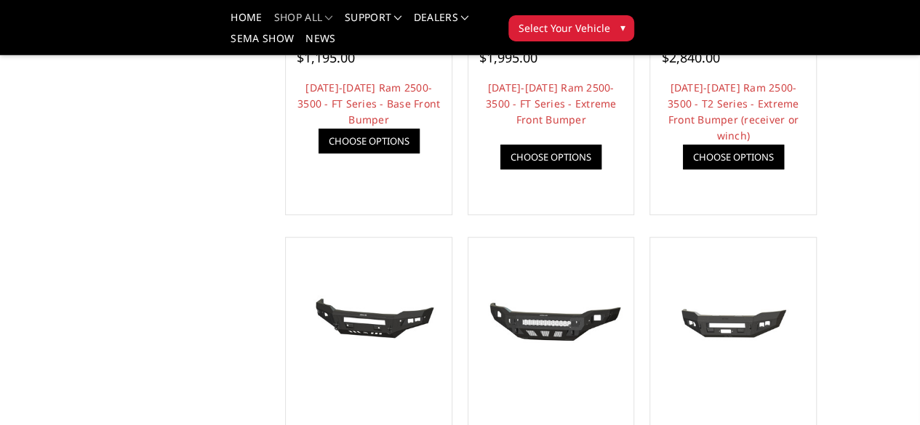
scroll to position [145, 0]
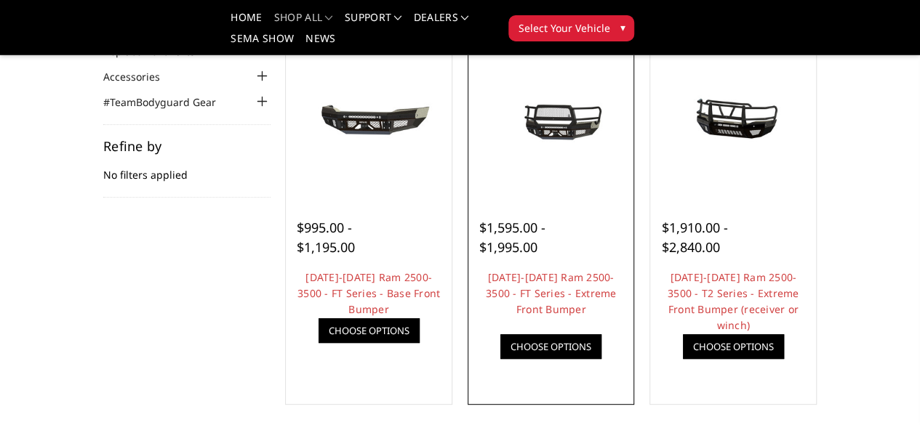
click at [0, 0] on img at bounding box center [0, 0] width 0 height 0
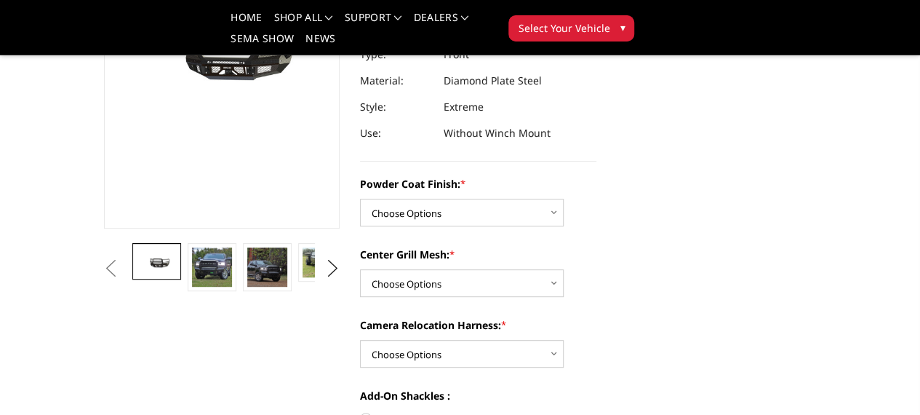
scroll to position [291, 0]
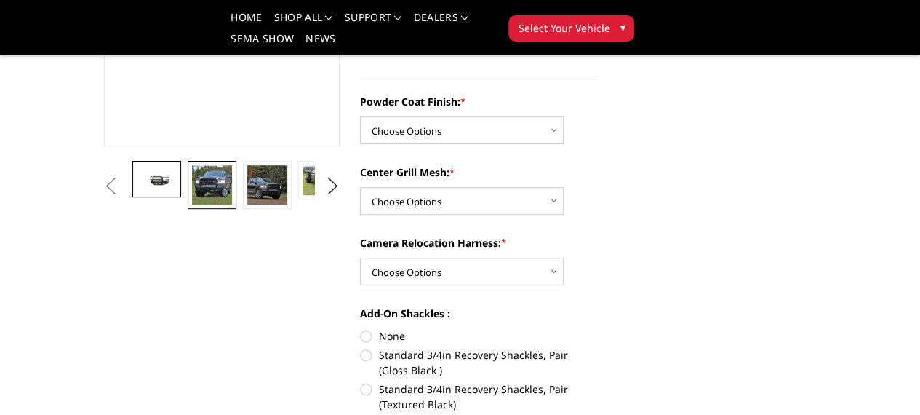
click at [192, 204] on img at bounding box center [211, 184] width 39 height 39
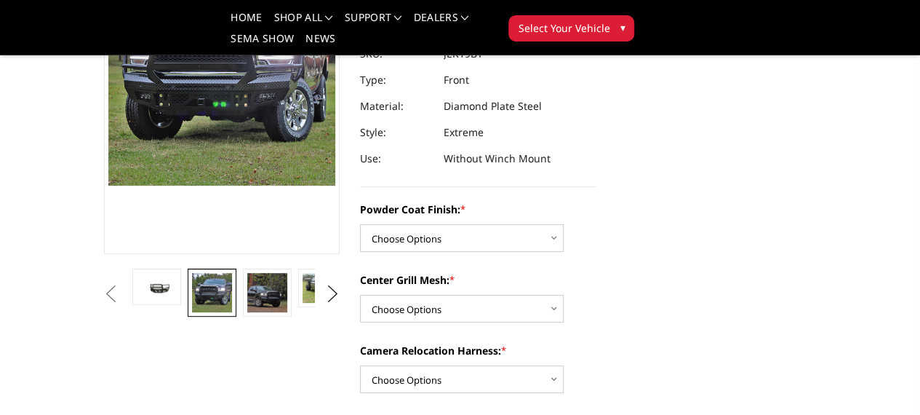
scroll to position [207, 0]
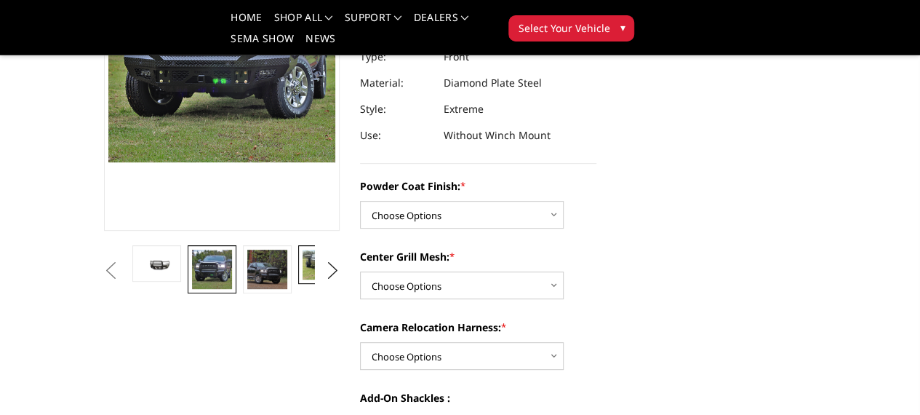
click at [303, 279] on img at bounding box center [322, 264] width 39 height 30
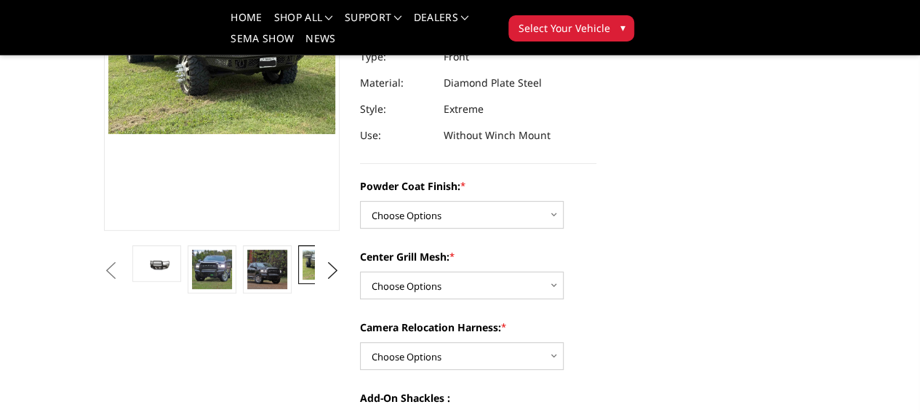
click at [358, 279] on img at bounding box center [377, 264] width 39 height 30
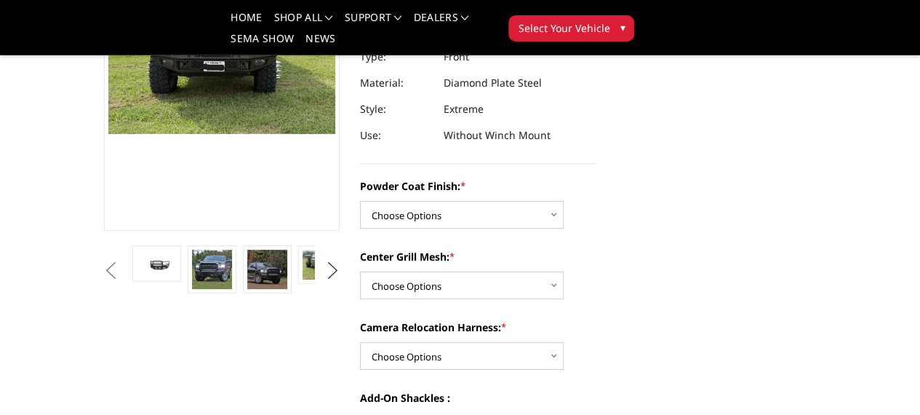
click at [327, 281] on button "Next" at bounding box center [332, 271] width 22 height 22
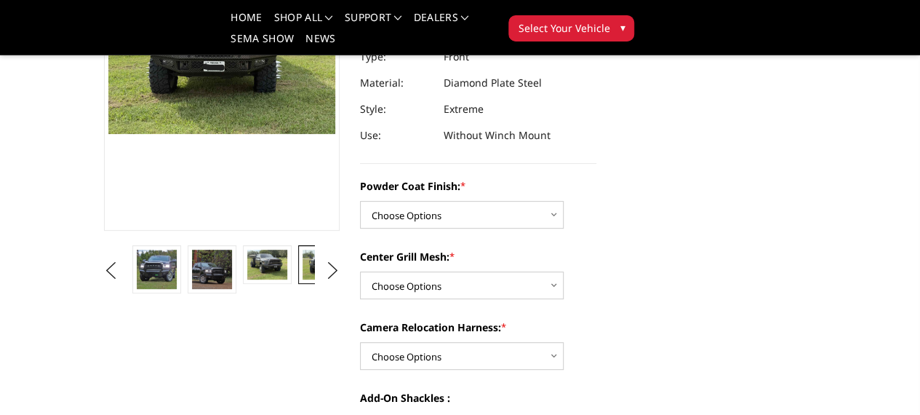
click at [358, 302] on img at bounding box center [377, 275] width 39 height 52
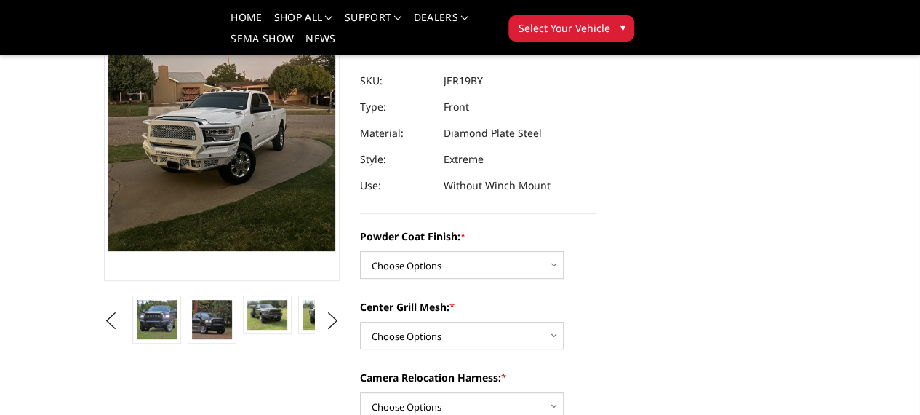
scroll to position [134, 0]
